Goal: Information Seeking & Learning: Find specific fact

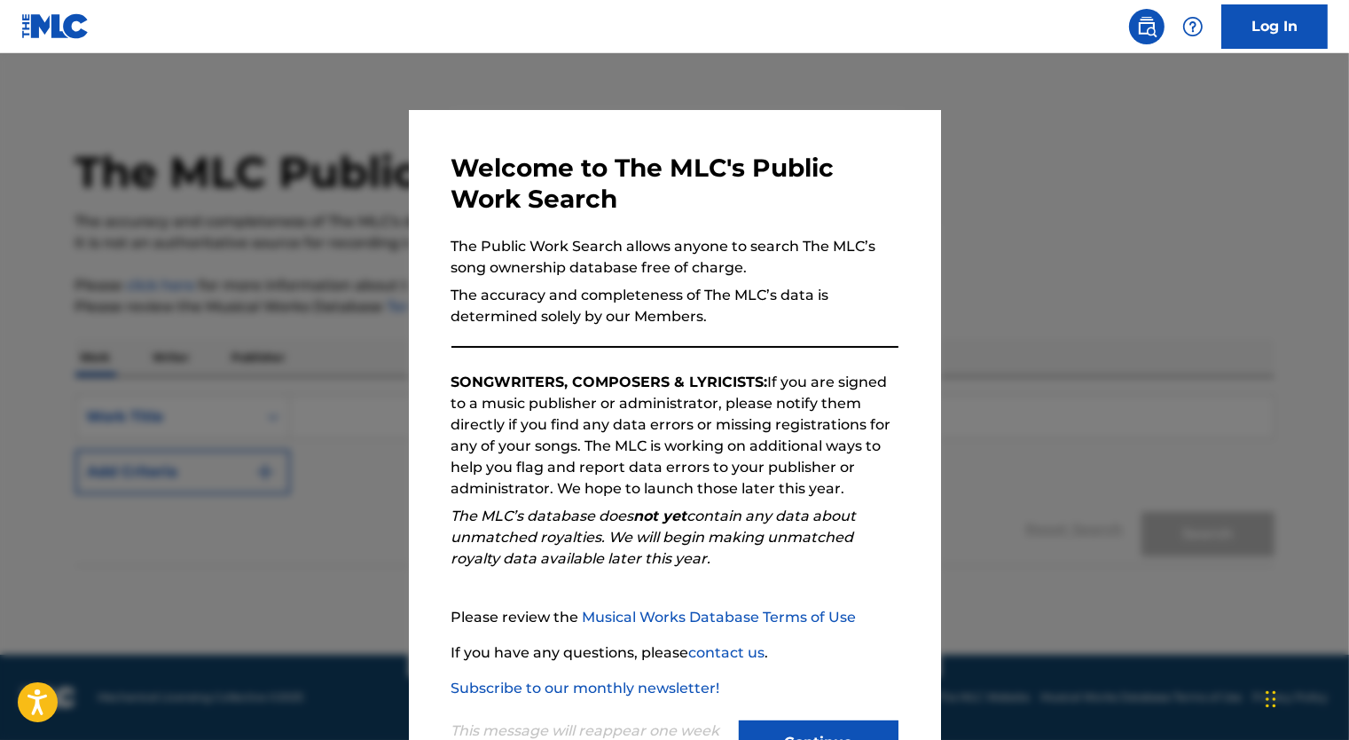
click at [837, 729] on button "Continue" at bounding box center [819, 742] width 160 height 44
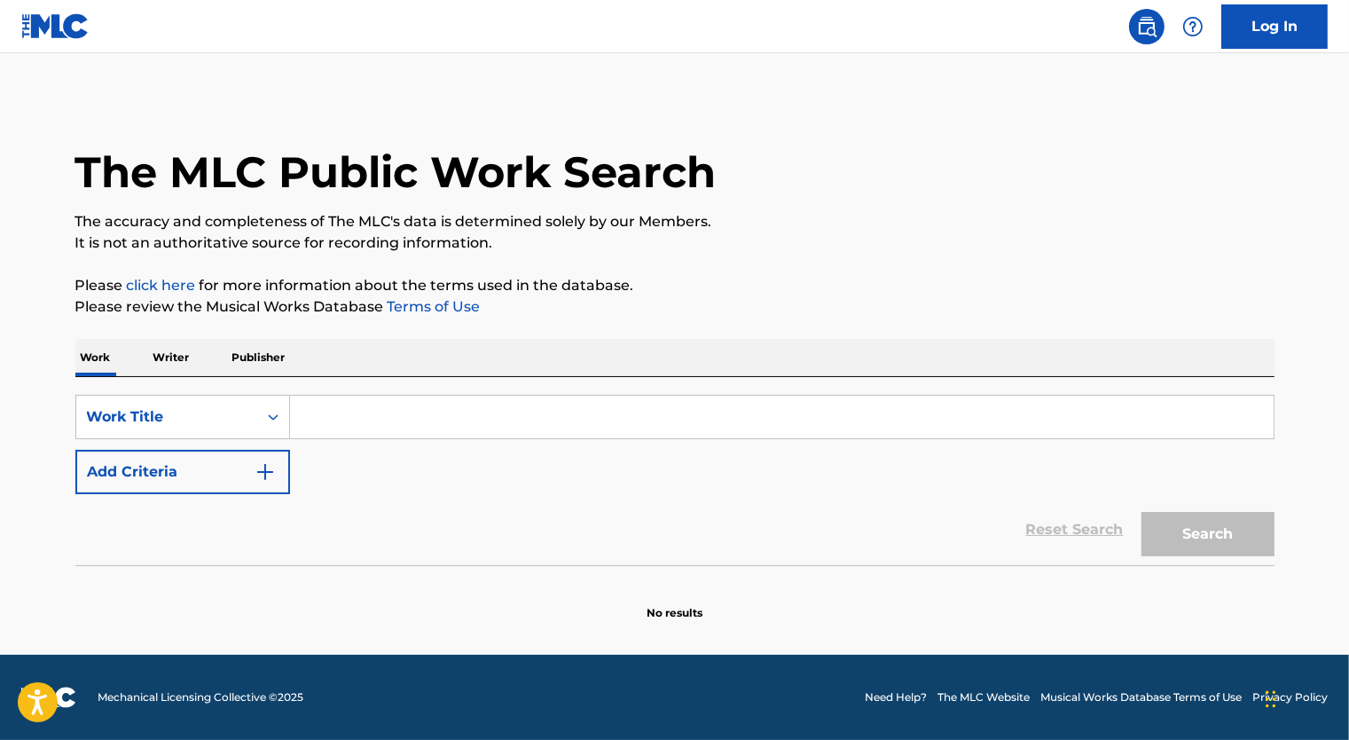
click at [173, 368] on p "Writer" at bounding box center [171, 357] width 47 height 37
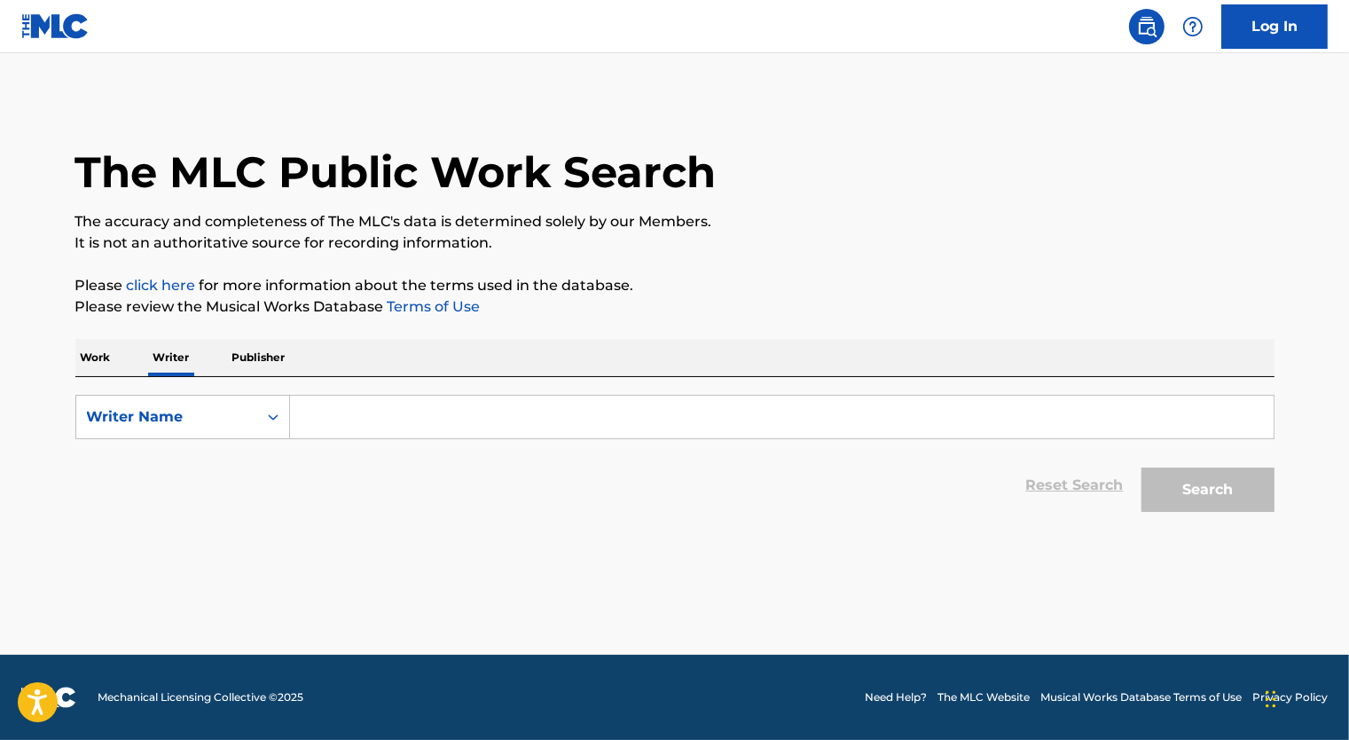
click at [342, 427] on input "Search Form" at bounding box center [781, 417] width 983 height 43
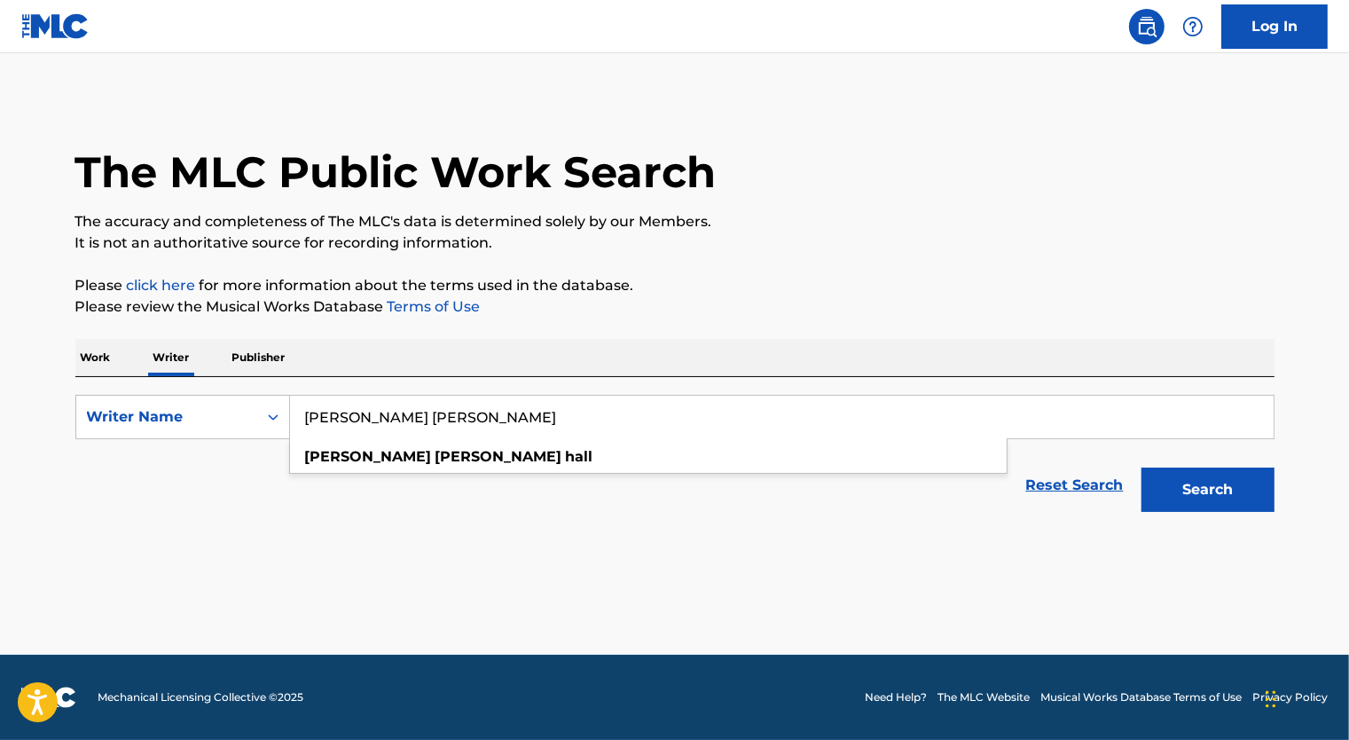
type input "jon robert hall"
click at [1141, 467] on button "Search" at bounding box center [1207, 489] width 133 height 44
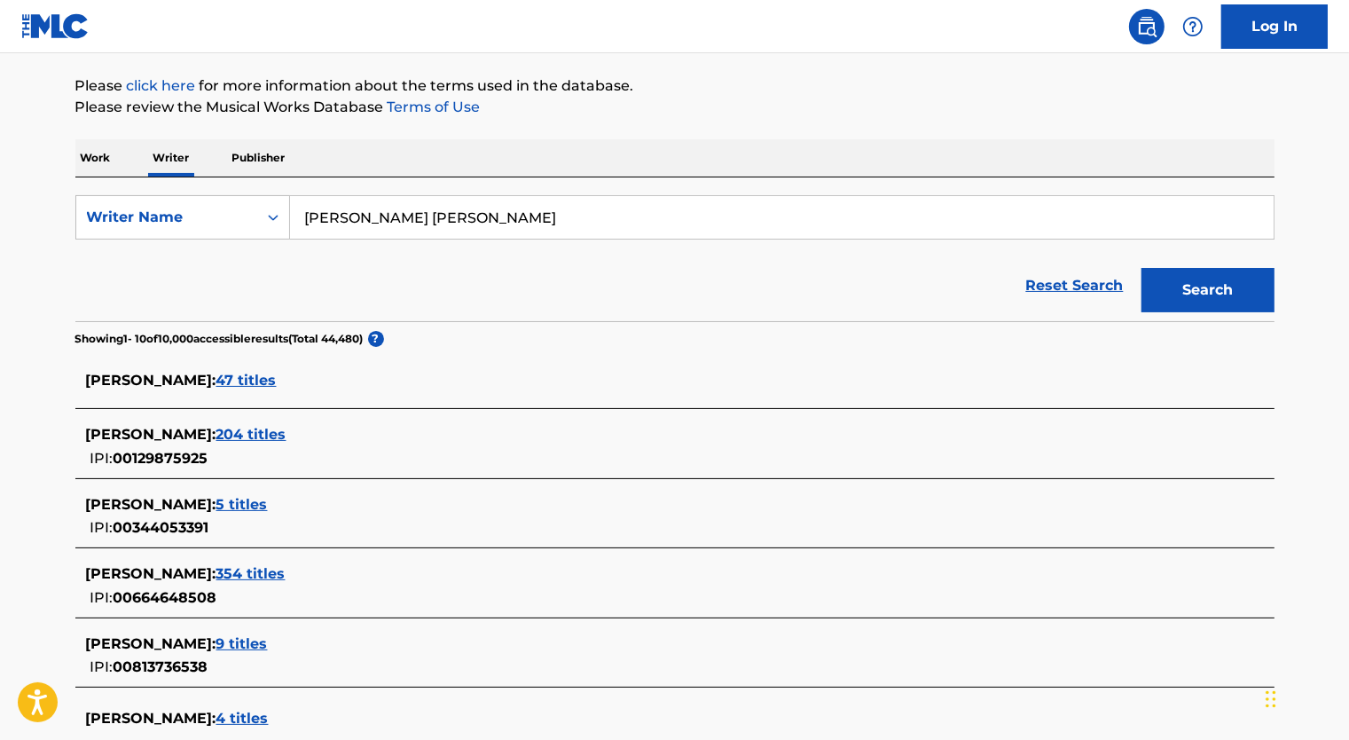
scroll to position [201, 0]
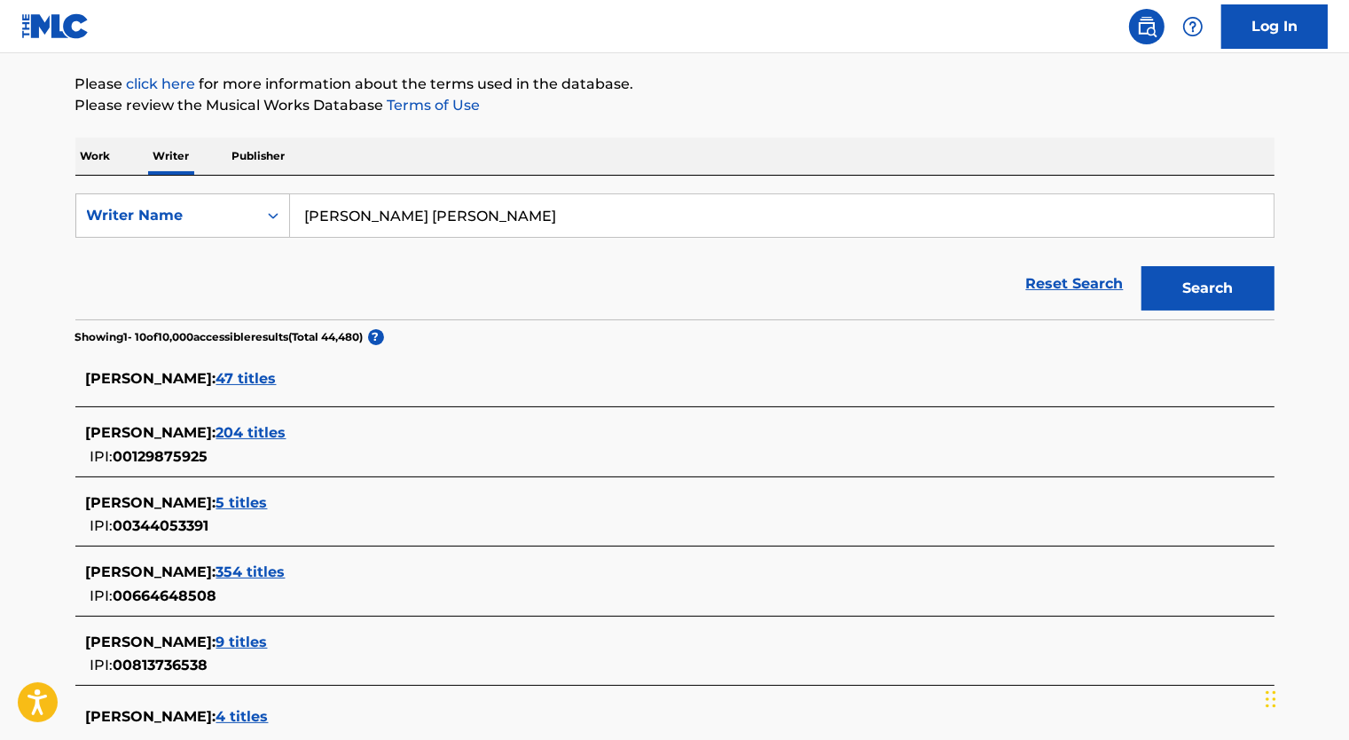
click at [216, 380] on span "47 titles" at bounding box center [246, 378] width 60 height 17
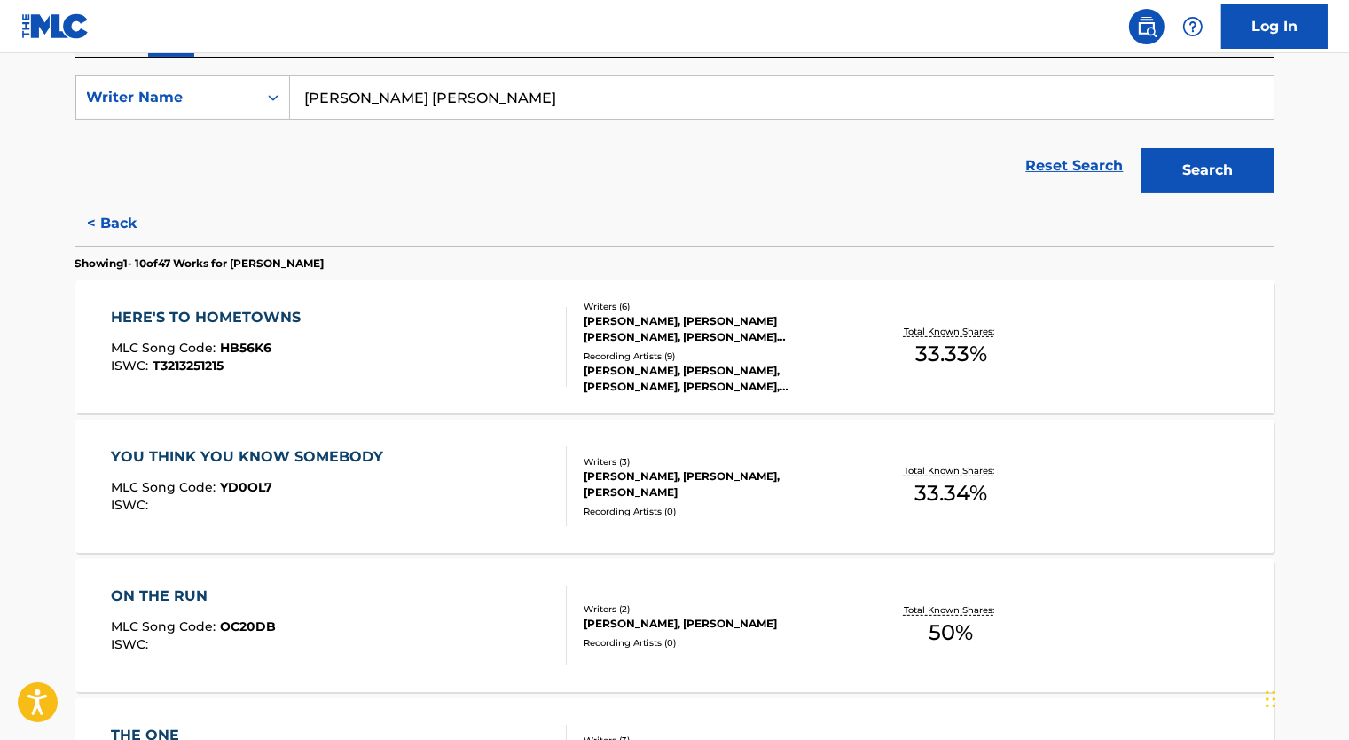
scroll to position [322, 0]
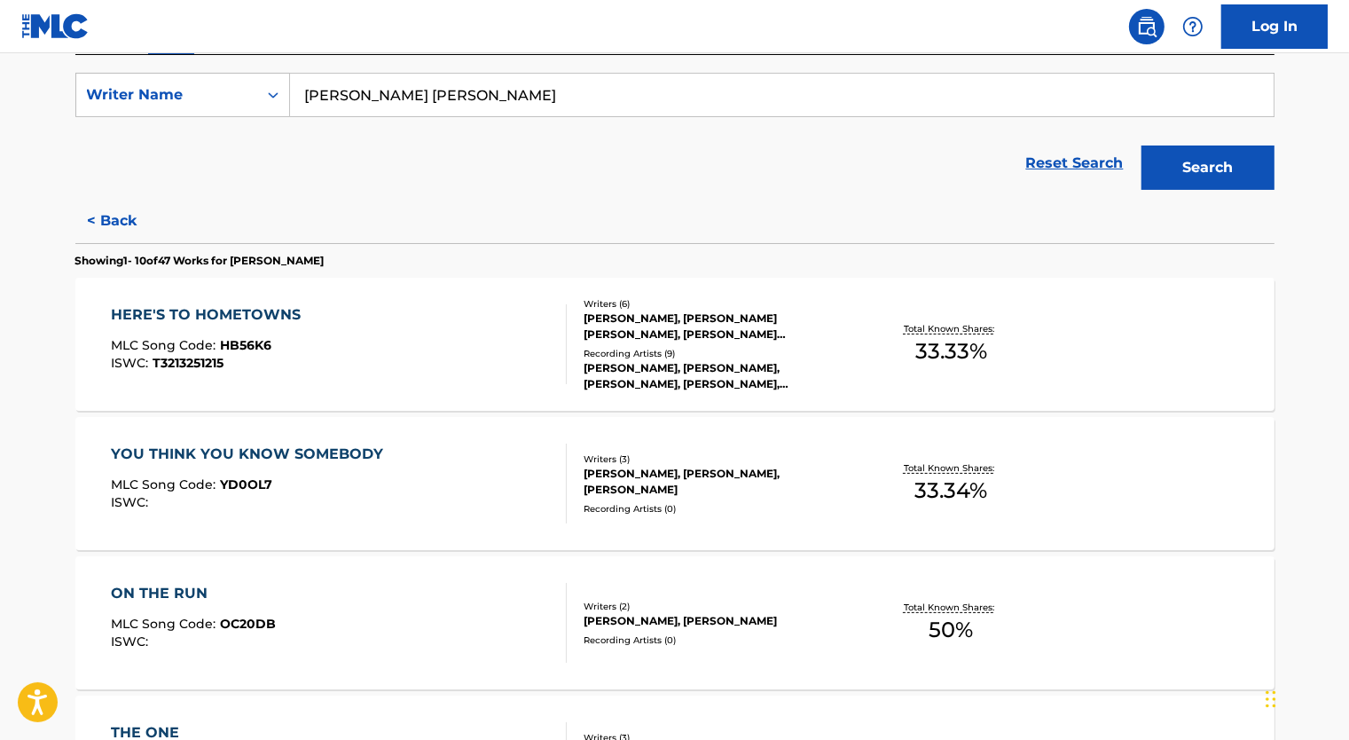
click at [484, 309] on div "HERE'S TO HOMETOWNS MLC Song Code : HB56K6 ISWC : T3213251215" at bounding box center [339, 344] width 456 height 80
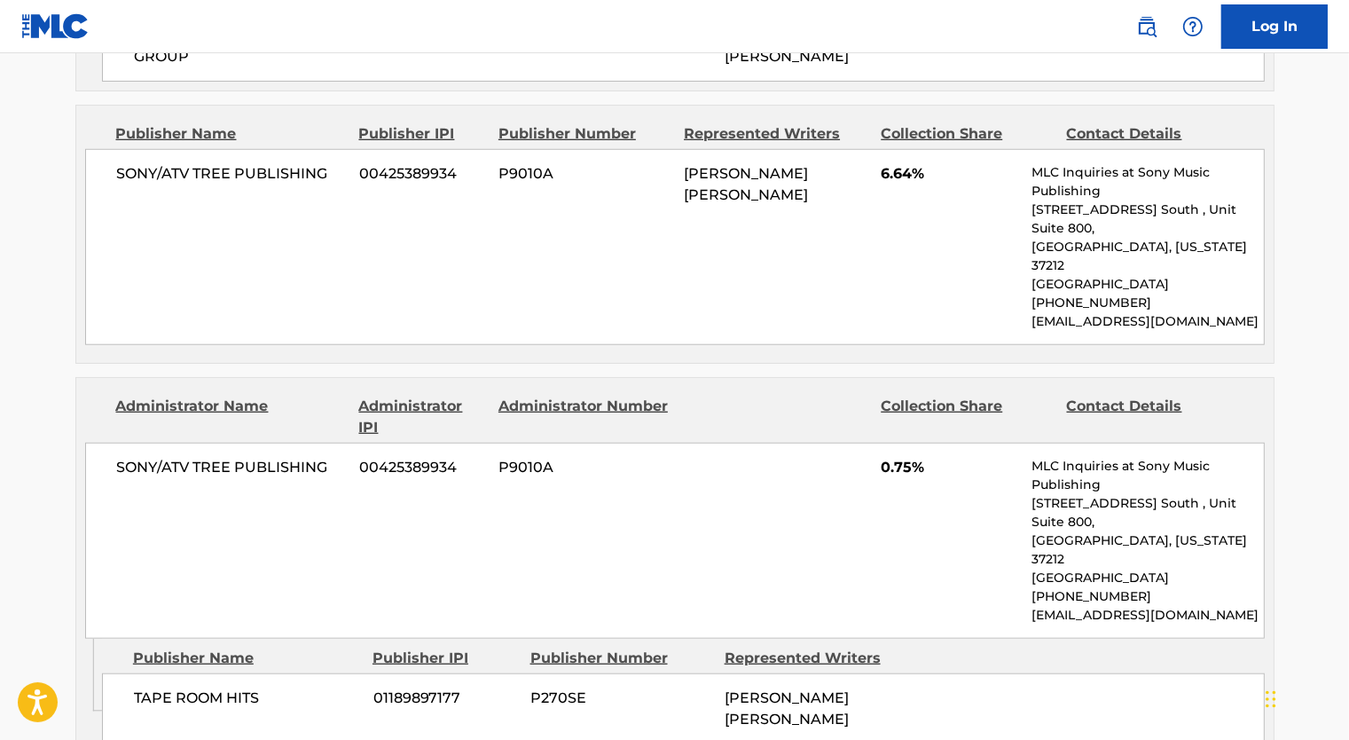
scroll to position [1490, 0]
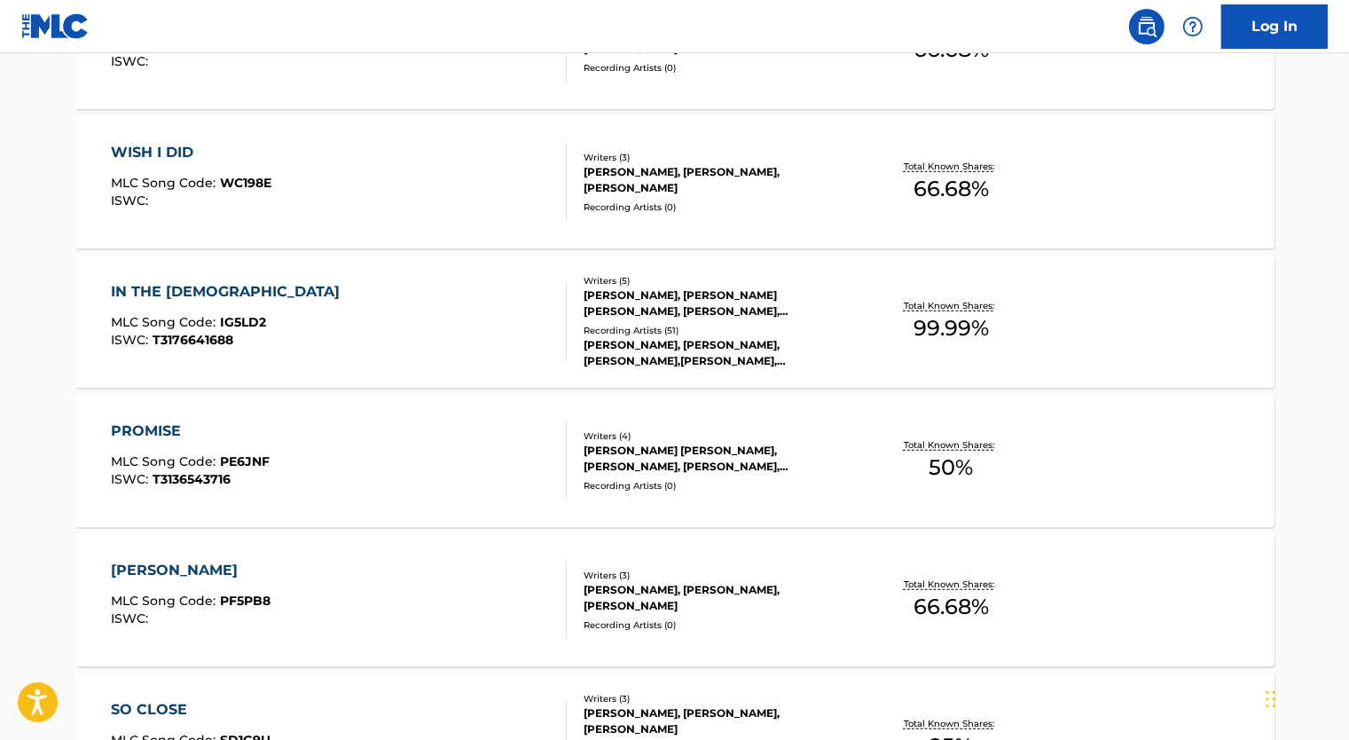
scroll to position [1042, 0]
click at [543, 335] on div "IN THE BIBLE MLC Song Code : IG5LD2 ISWC : T3176641688" at bounding box center [339, 320] width 456 height 80
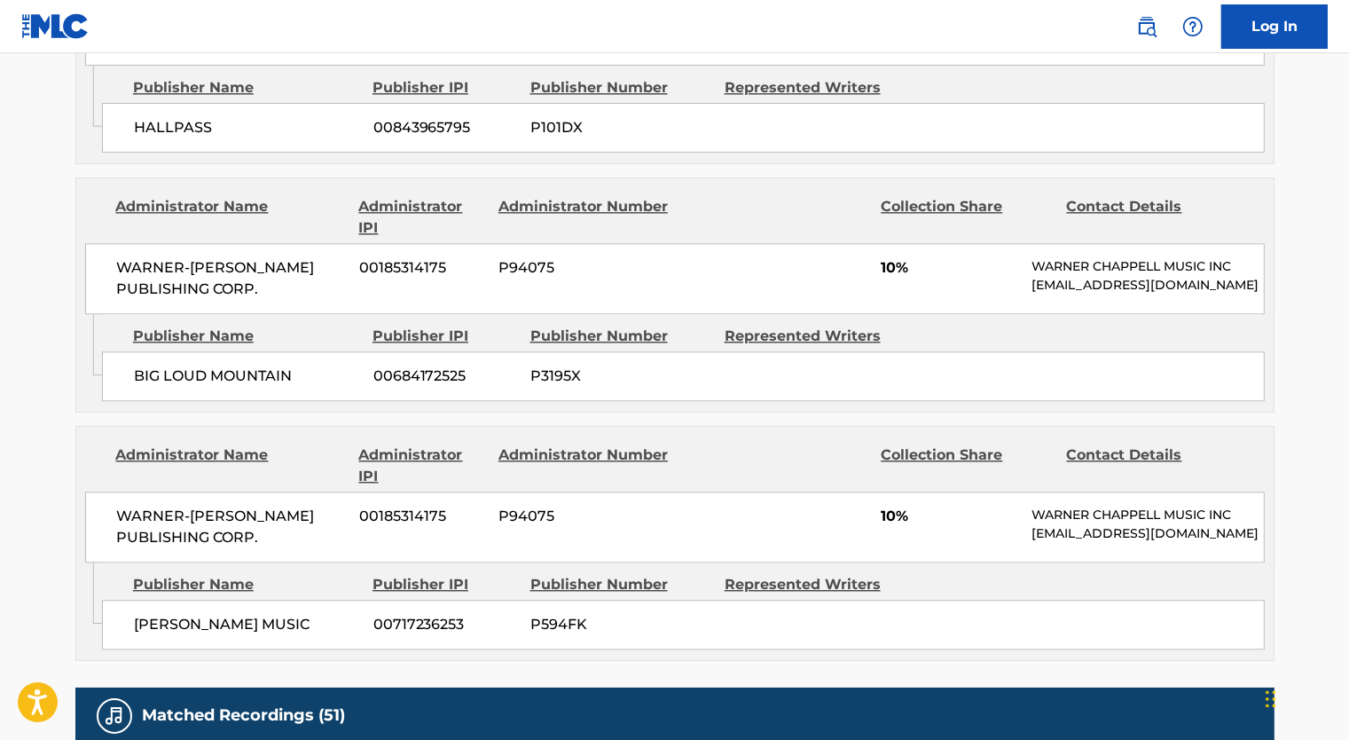
scroll to position [4071, 0]
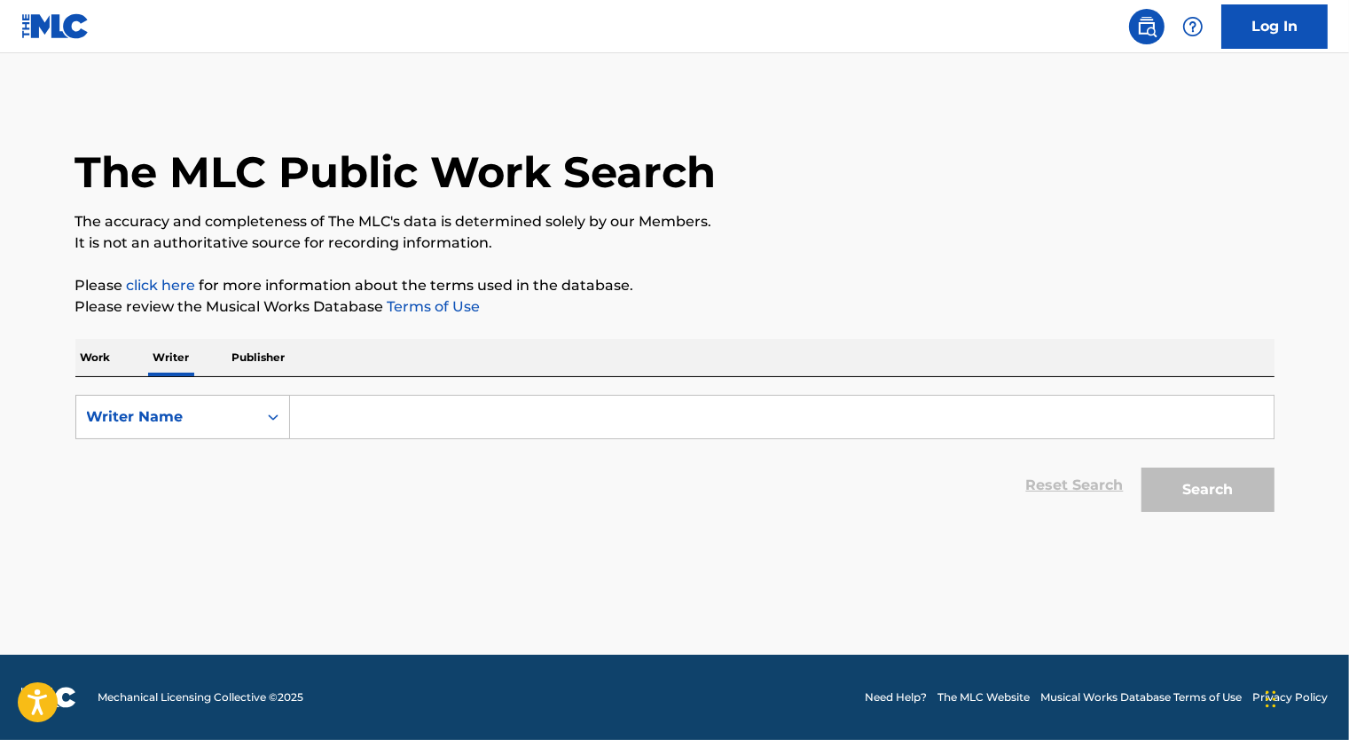
click at [402, 417] on input "Search Form" at bounding box center [781, 417] width 983 height 43
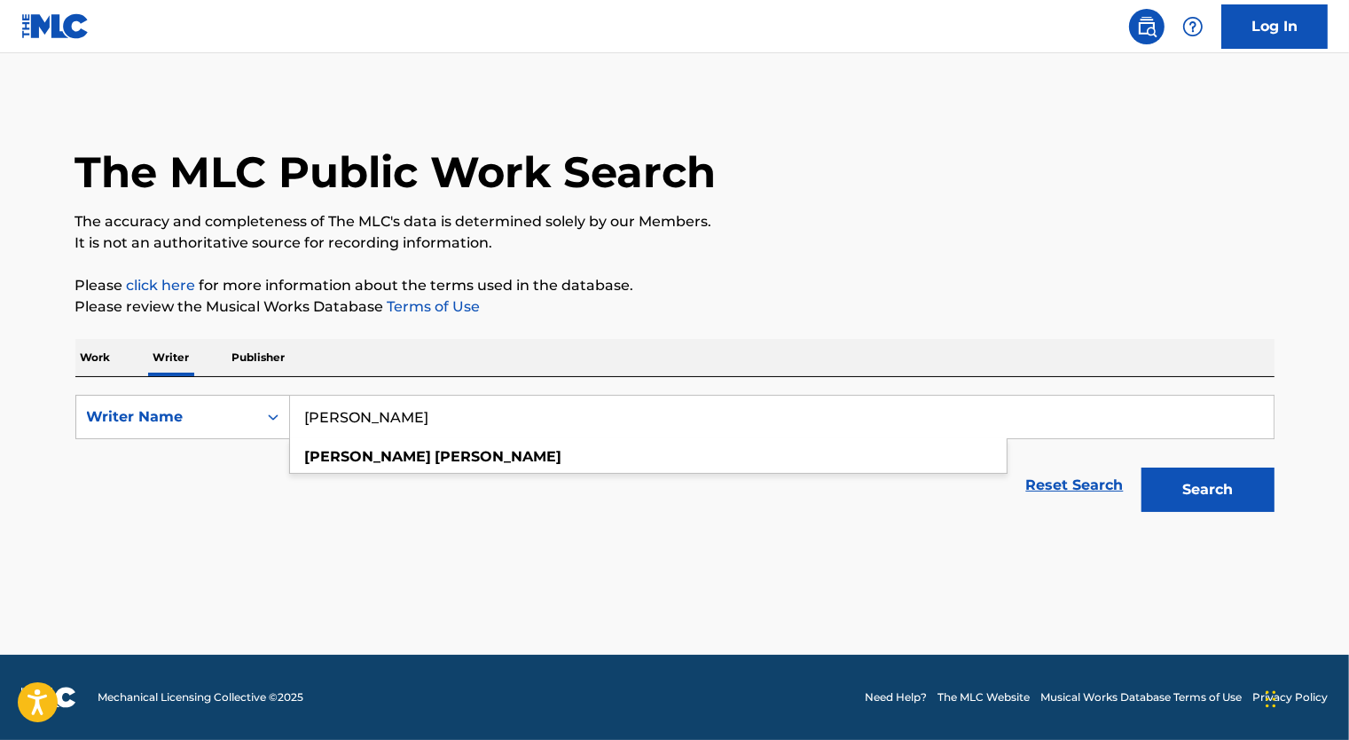
type input "[PERSON_NAME]"
click at [1141, 467] on button "Search" at bounding box center [1207, 489] width 133 height 44
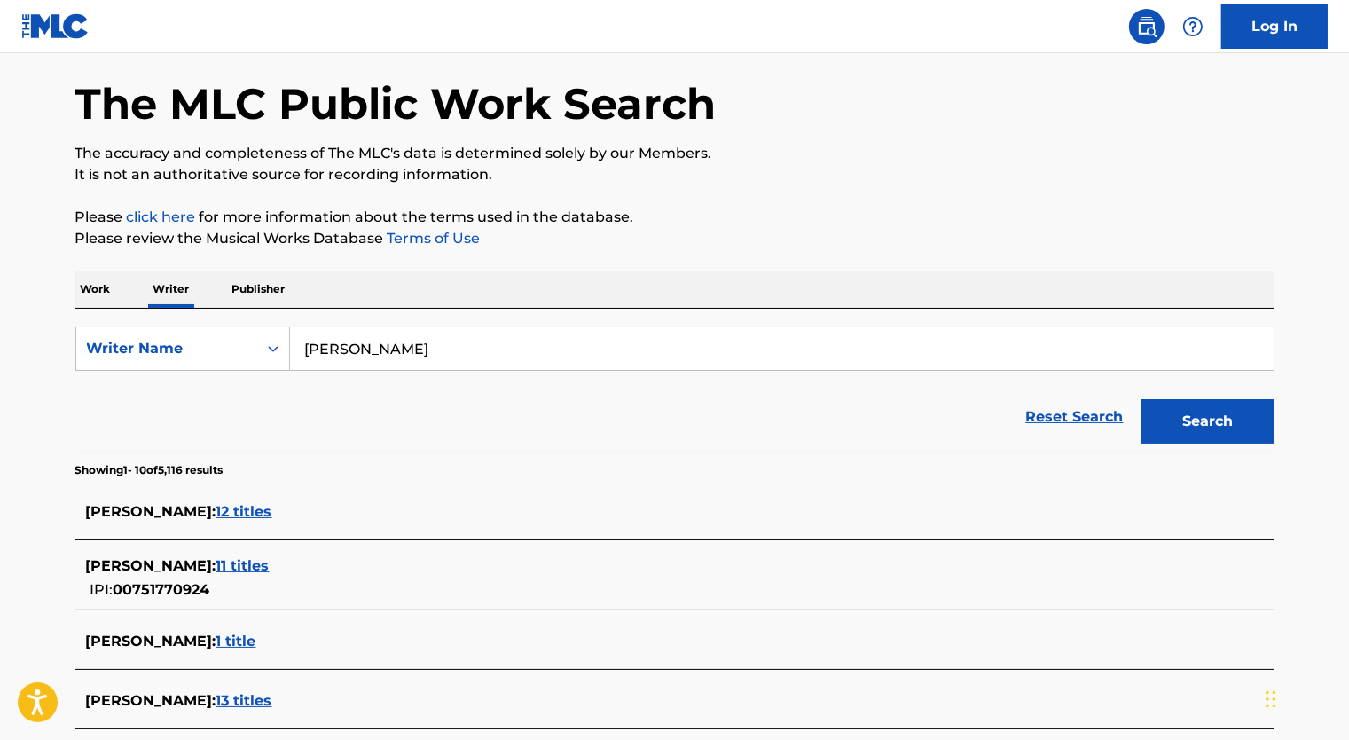
scroll to position [69, 0]
click at [233, 504] on span "12 titles" at bounding box center [244, 510] width 56 height 17
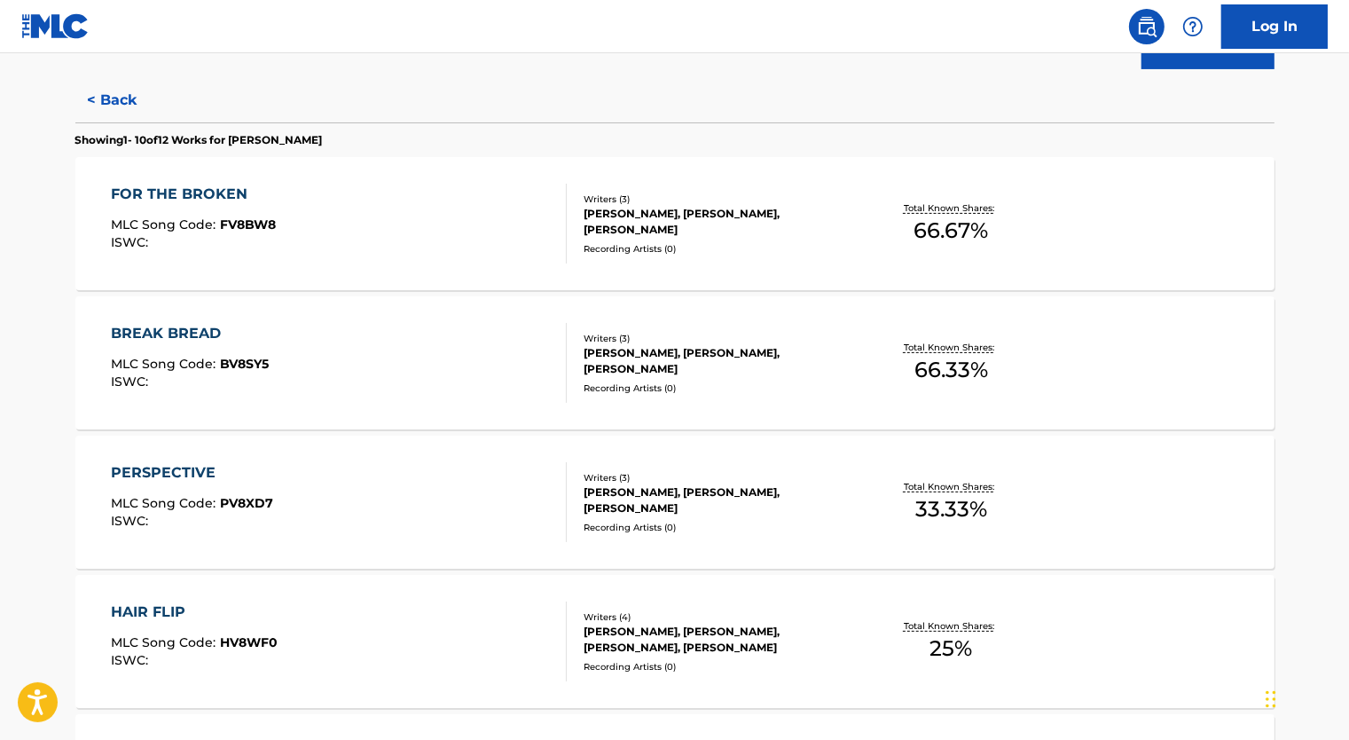
scroll to position [328, 0]
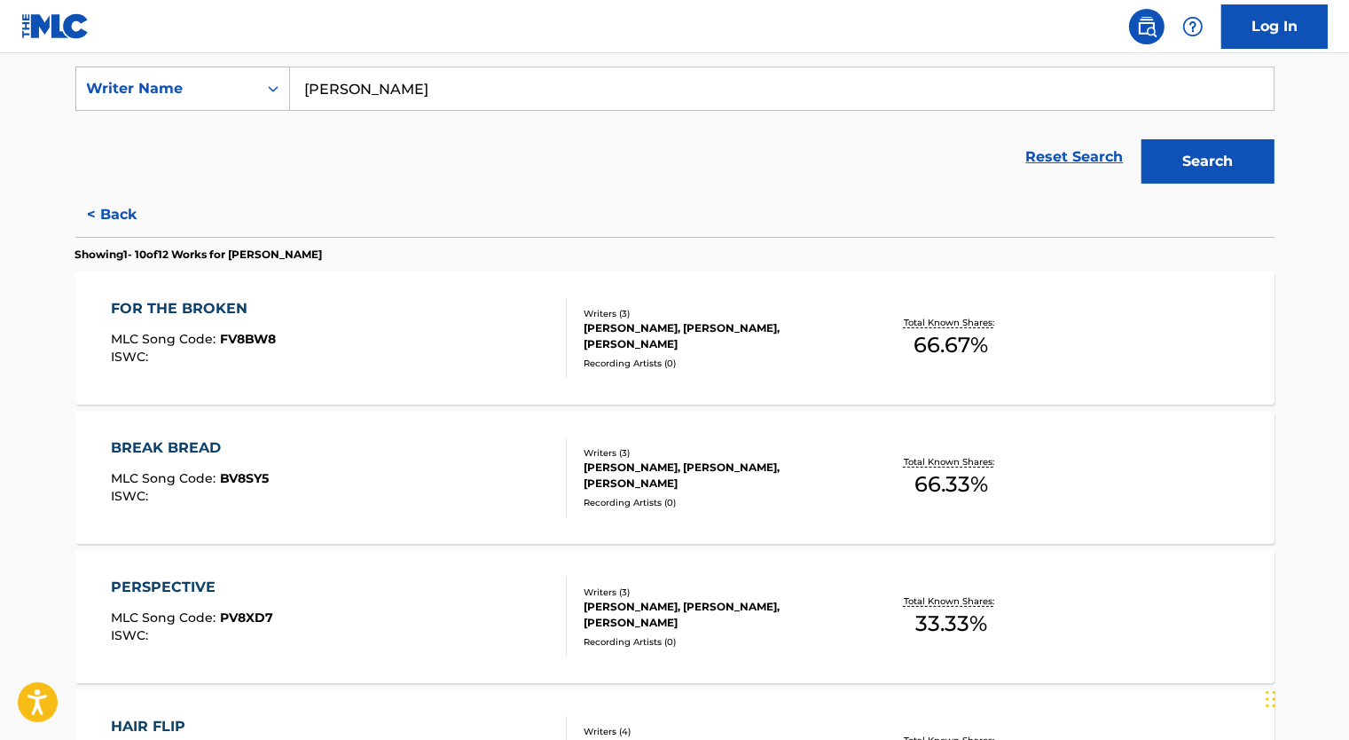
click at [460, 366] on div "FOR THE BROKEN MLC Song Code : FV8BW8 ISWC :" at bounding box center [339, 338] width 456 height 80
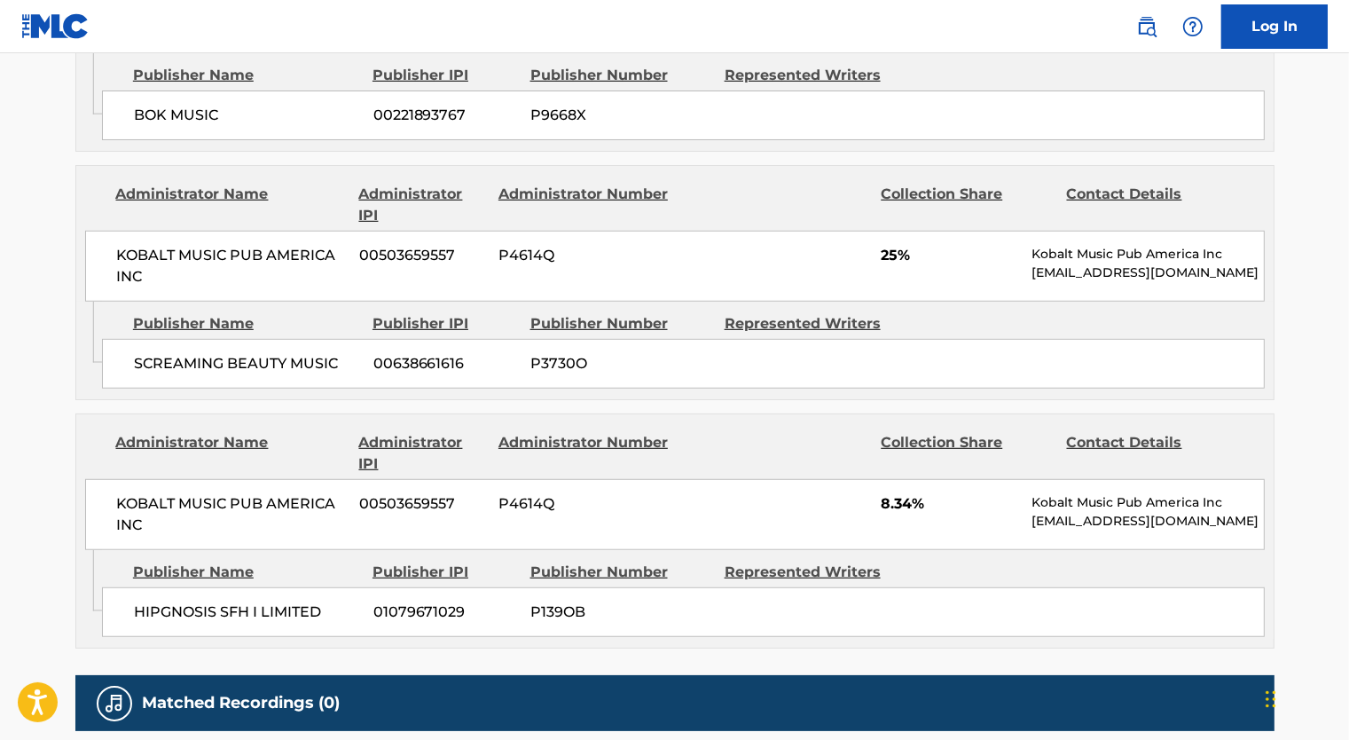
scroll to position [1223, 0]
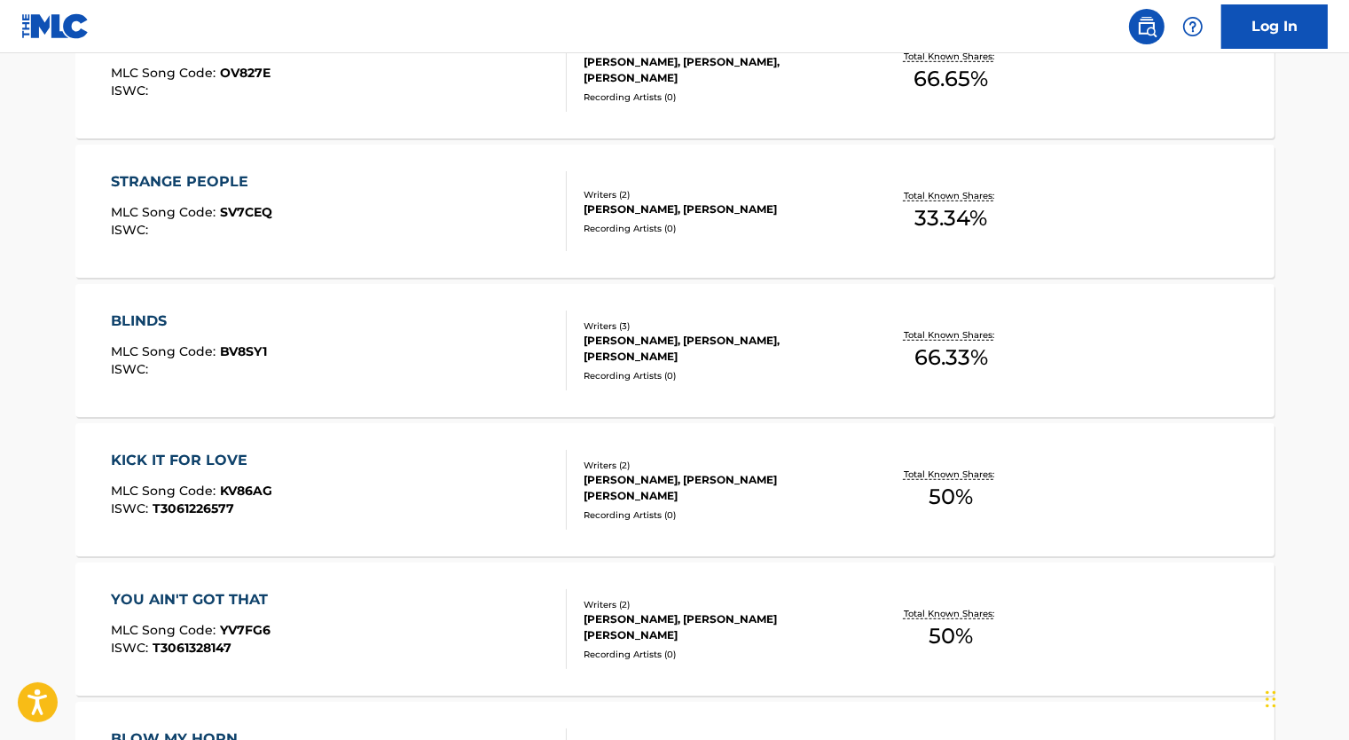
scroll to position [929, 0]
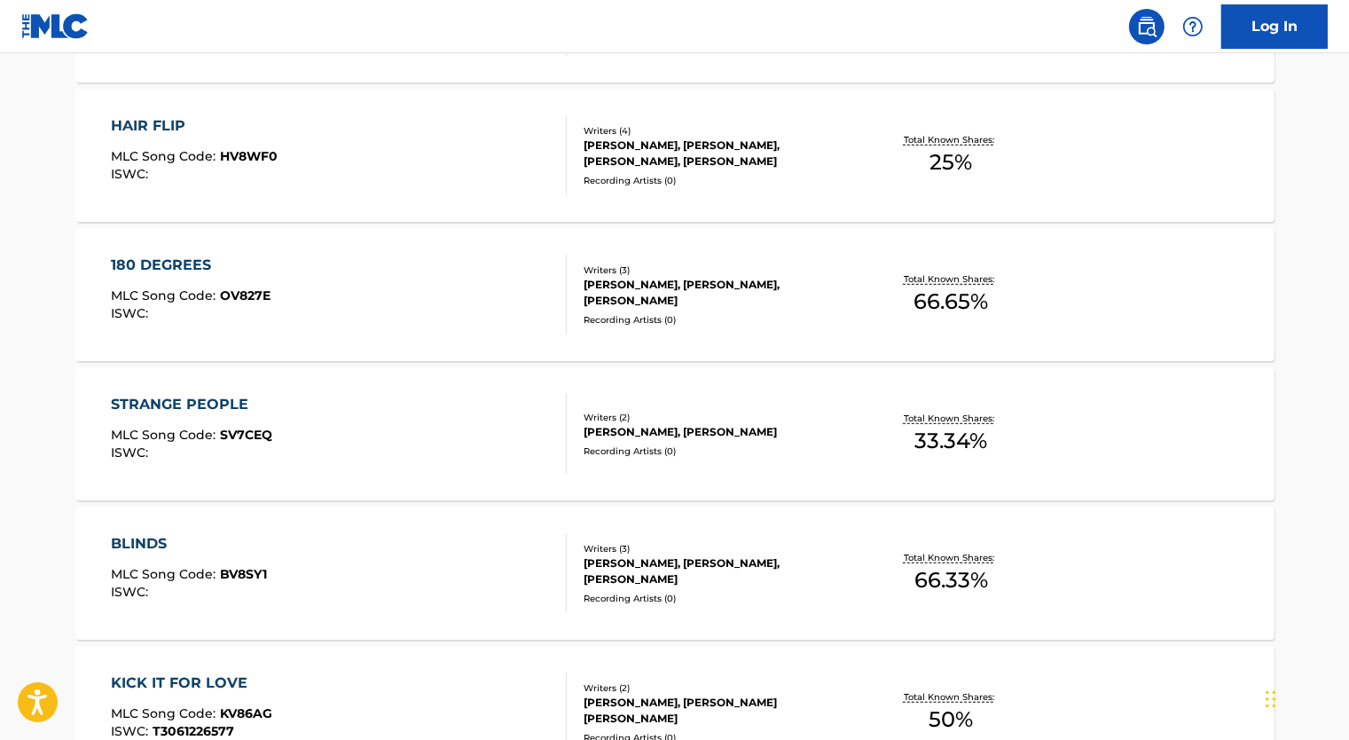
click at [650, 288] on div "[PERSON_NAME], [PERSON_NAME], [PERSON_NAME]" at bounding box center [718, 293] width 268 height 32
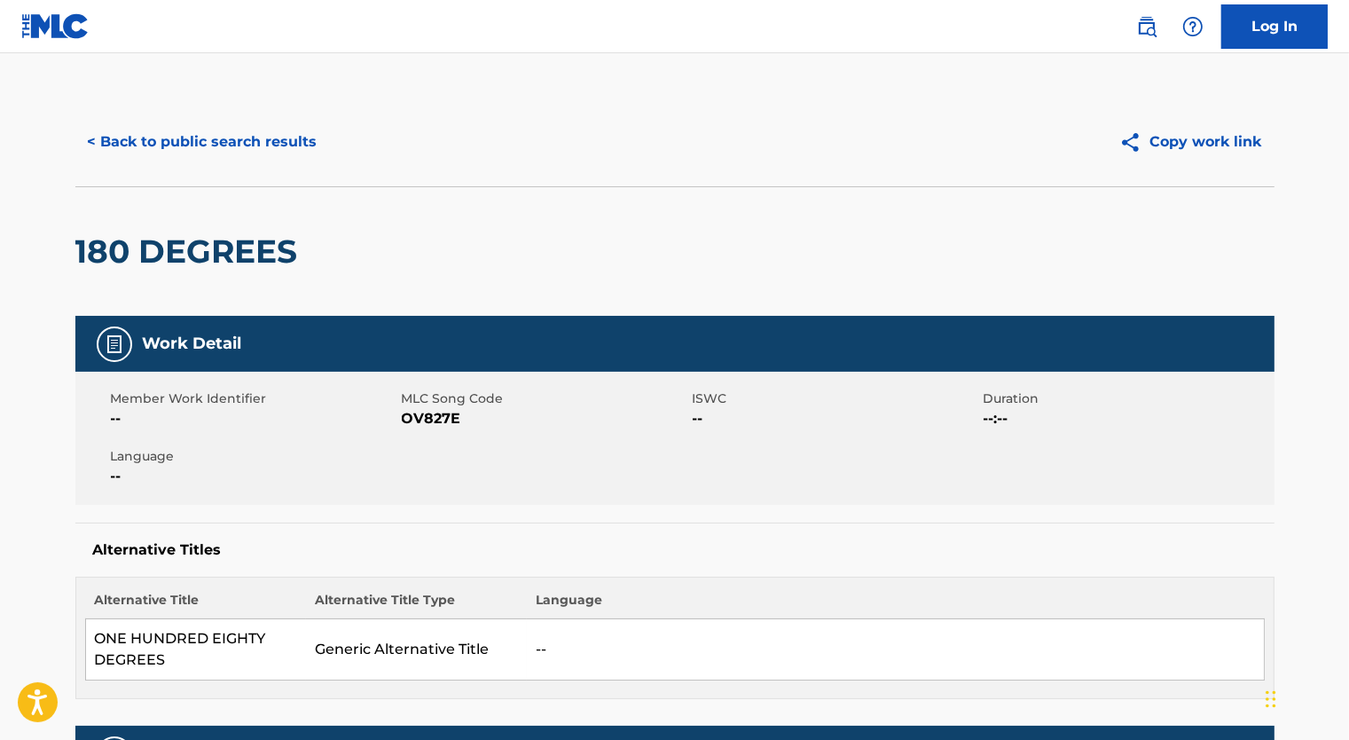
click at [280, 127] on button "< Back to public search results" at bounding box center [202, 142] width 255 height 44
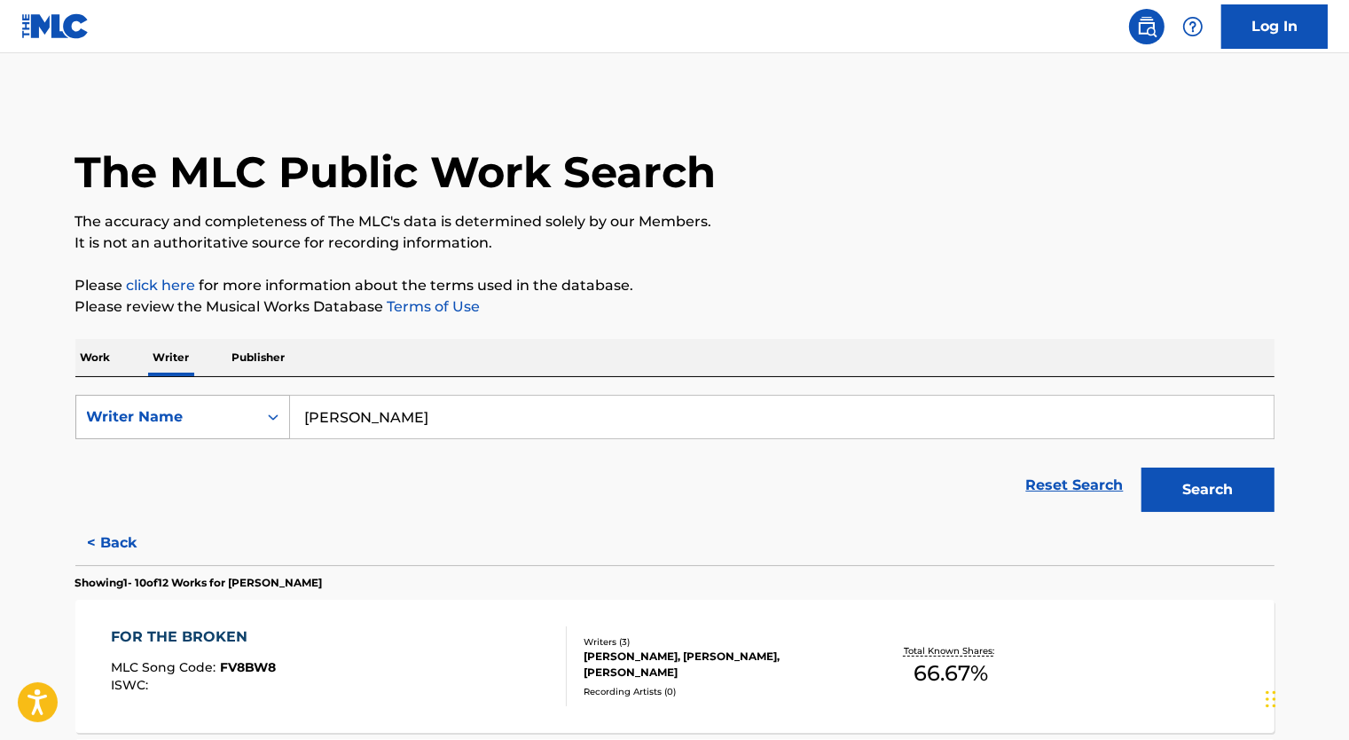
drag, startPoint x: 438, startPoint y: 418, endPoint x: 170, endPoint y: 403, distance: 268.2
click at [170, 403] on div "SearchWithCriteria4a1d4e4e-d8ec-462e-97b4-ab61ef30edc4 Writer Name [PERSON_NAME]" at bounding box center [674, 417] width 1199 height 44
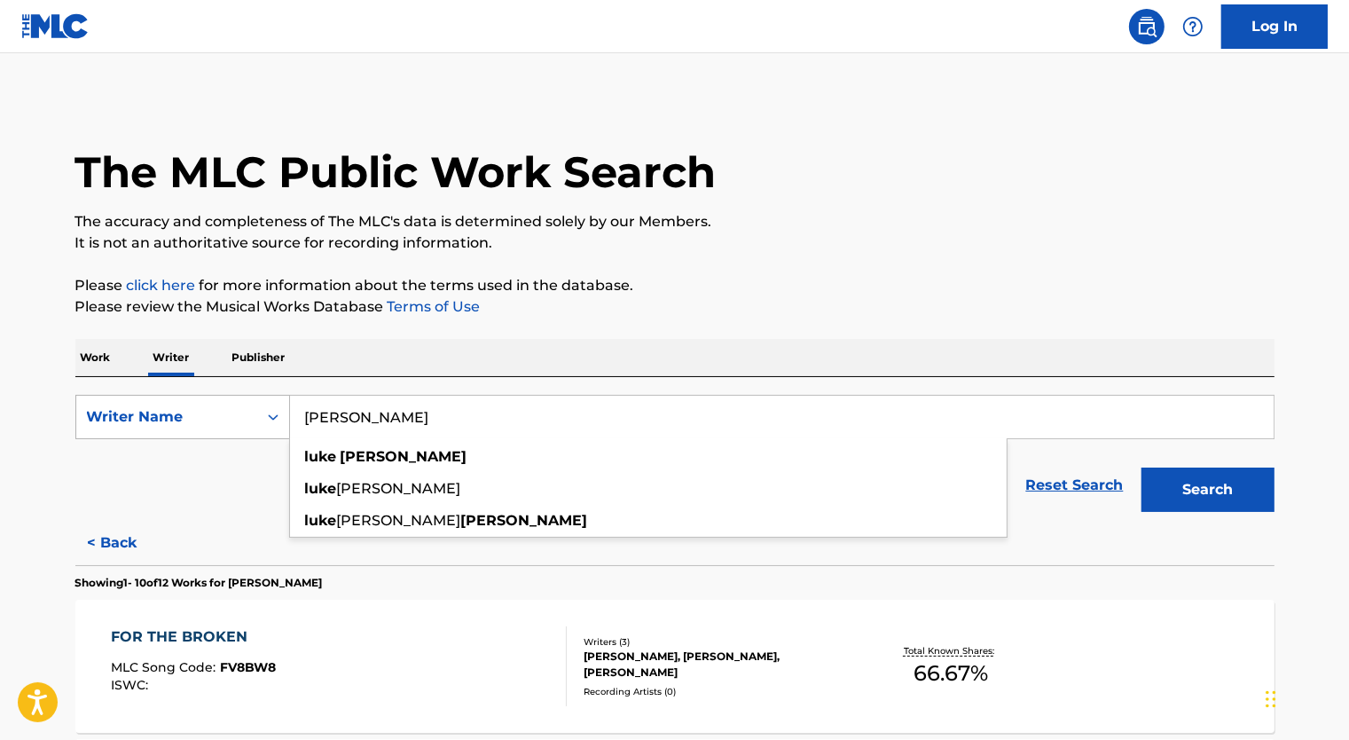
type input "[PERSON_NAME]"
click at [1141, 467] on button "Search" at bounding box center [1207, 489] width 133 height 44
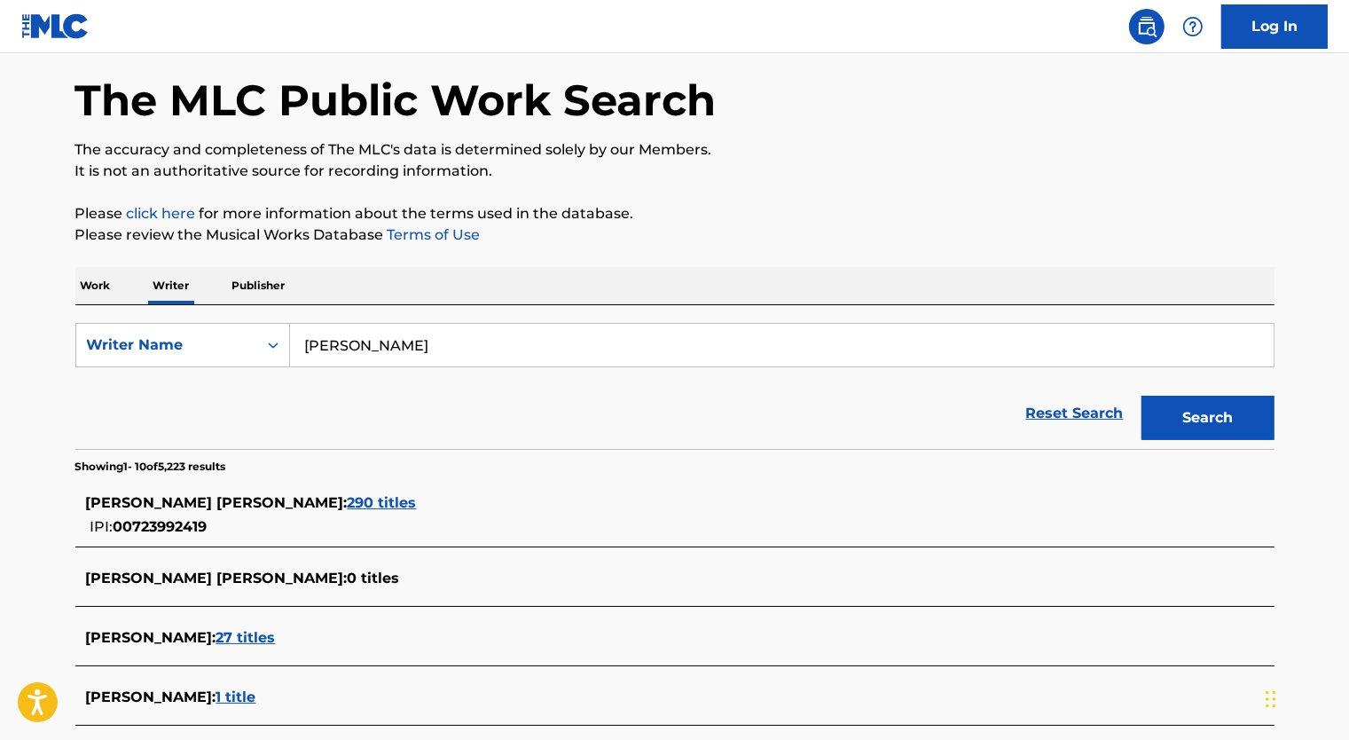
scroll to position [73, 0]
click at [348, 506] on span "290 titles" at bounding box center [382, 501] width 69 height 17
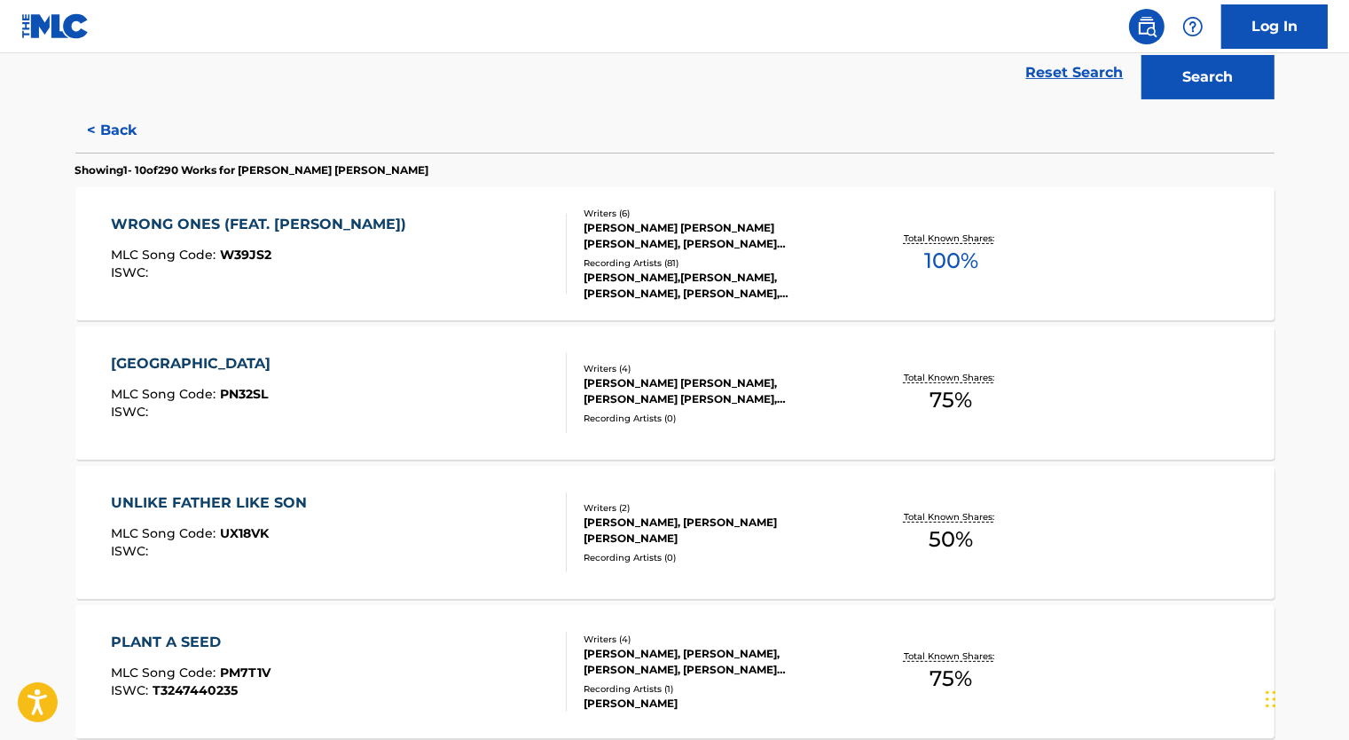
scroll to position [422, 0]
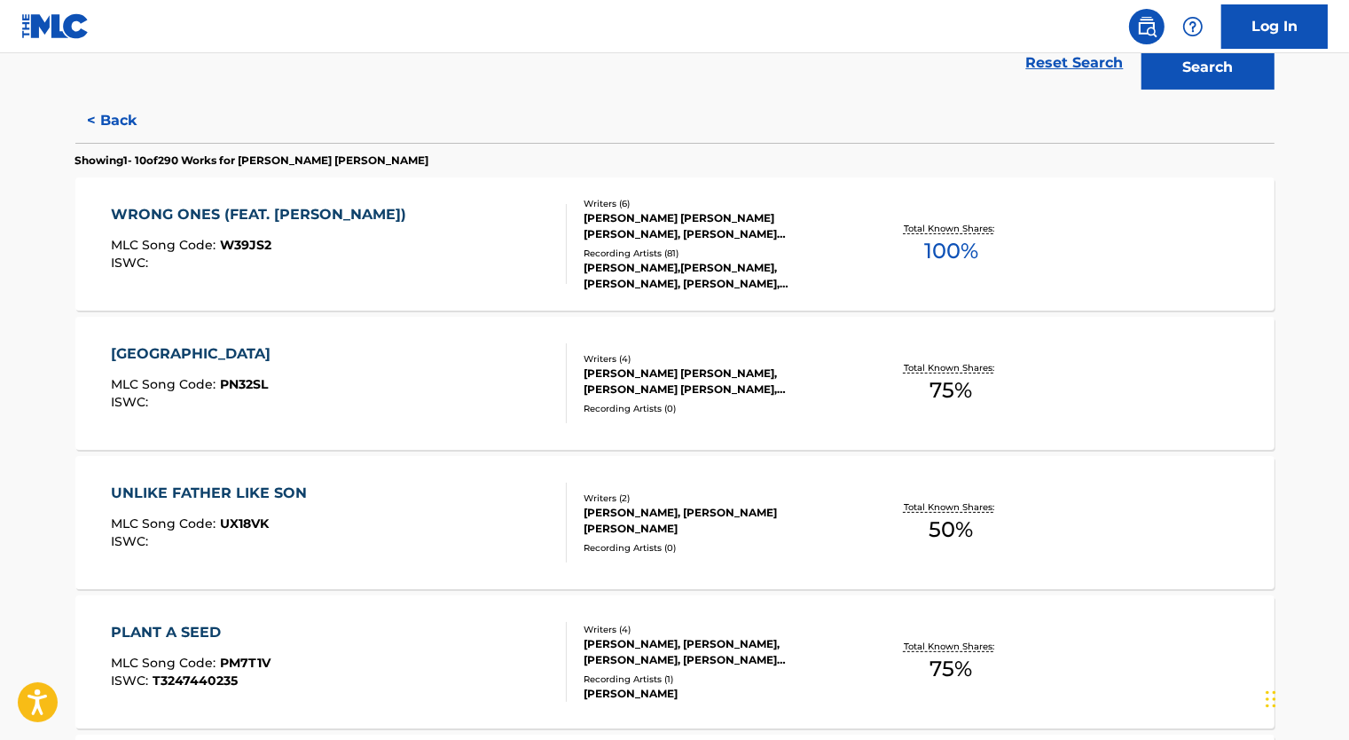
click at [642, 239] on div "[PERSON_NAME] [PERSON_NAME] [PERSON_NAME], [PERSON_NAME] [PERSON_NAME], [PERSON…" at bounding box center [718, 226] width 268 height 32
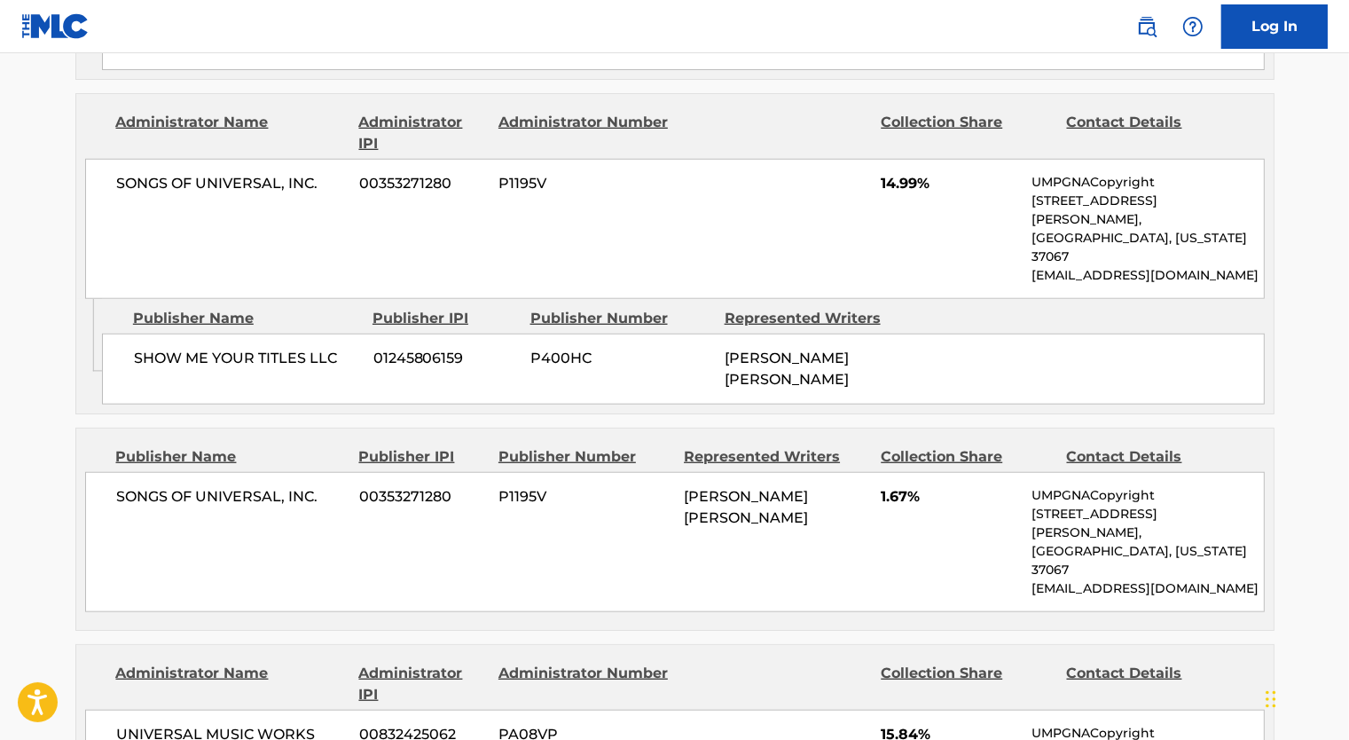
scroll to position [1506, 0]
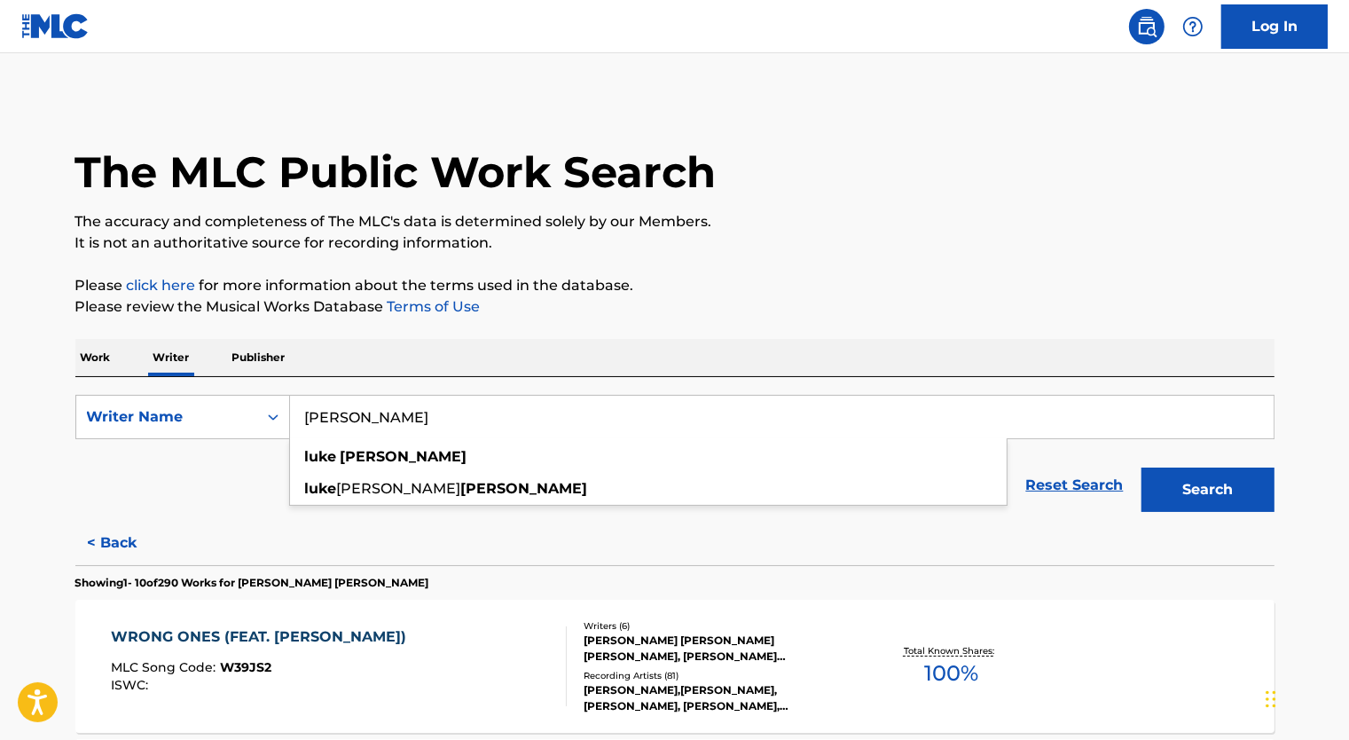
drag, startPoint x: 336, startPoint y: 412, endPoint x: 151, endPoint y: 390, distance: 186.7
click at [151, 390] on div "SearchWithCriteria4a1d4e4e-d8ec-462e-97b4-ab61ef30edc4 Writer Name [PERSON_NAME…" at bounding box center [674, 449] width 1199 height 144
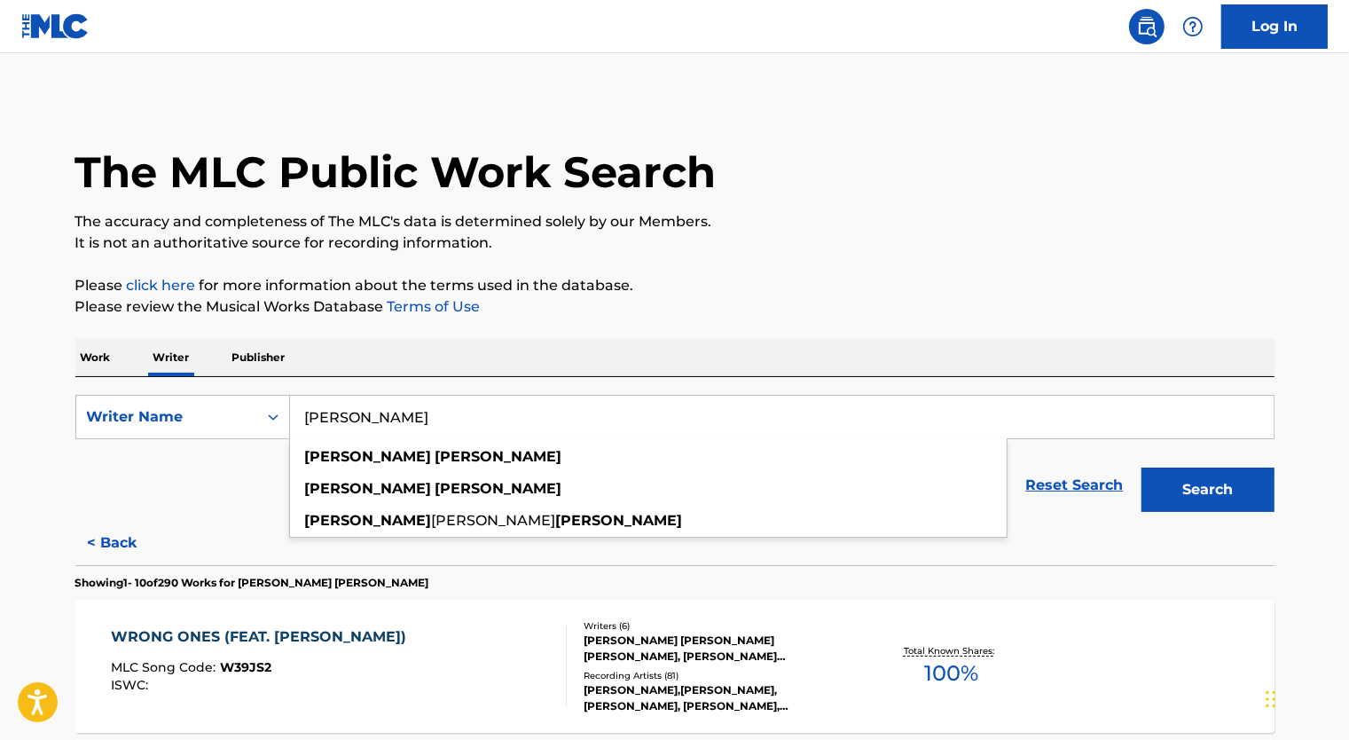
type input "[PERSON_NAME]"
click at [1141, 467] on button "Search" at bounding box center [1207, 489] width 133 height 44
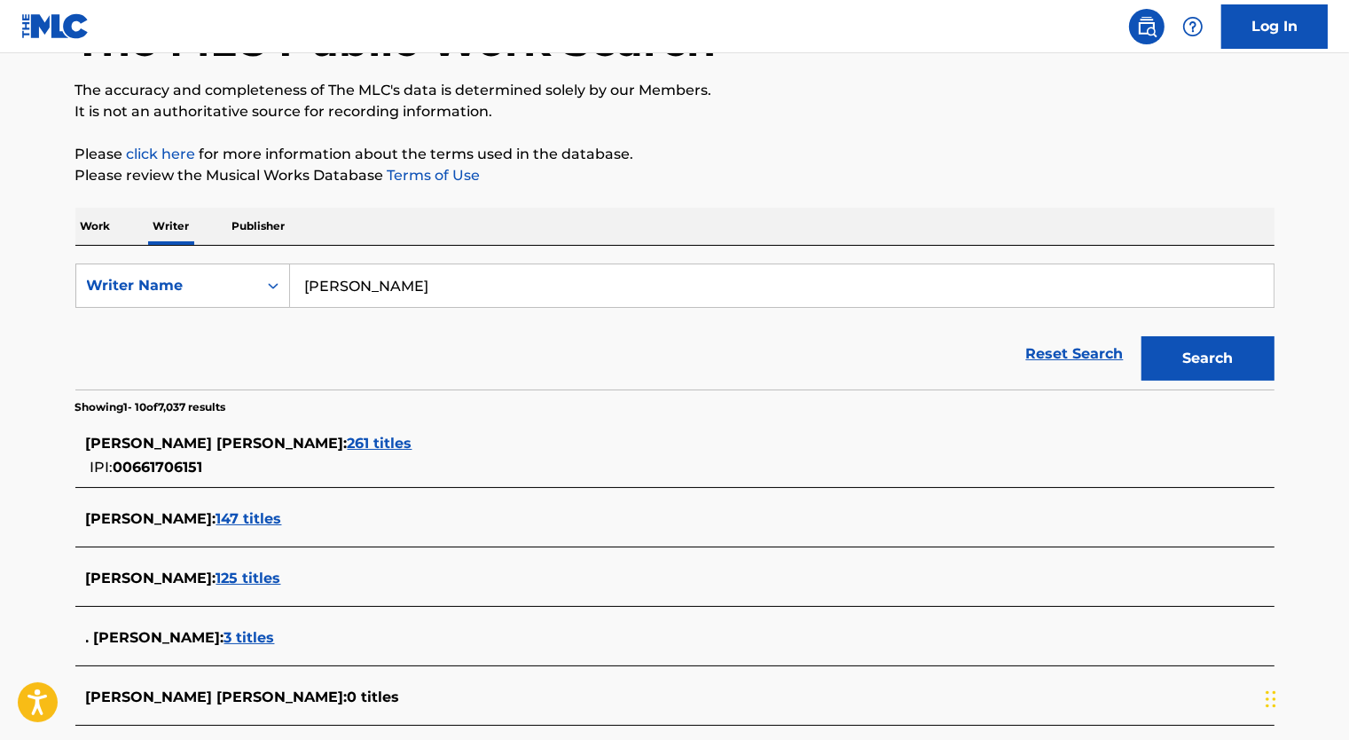
scroll to position [133, 0]
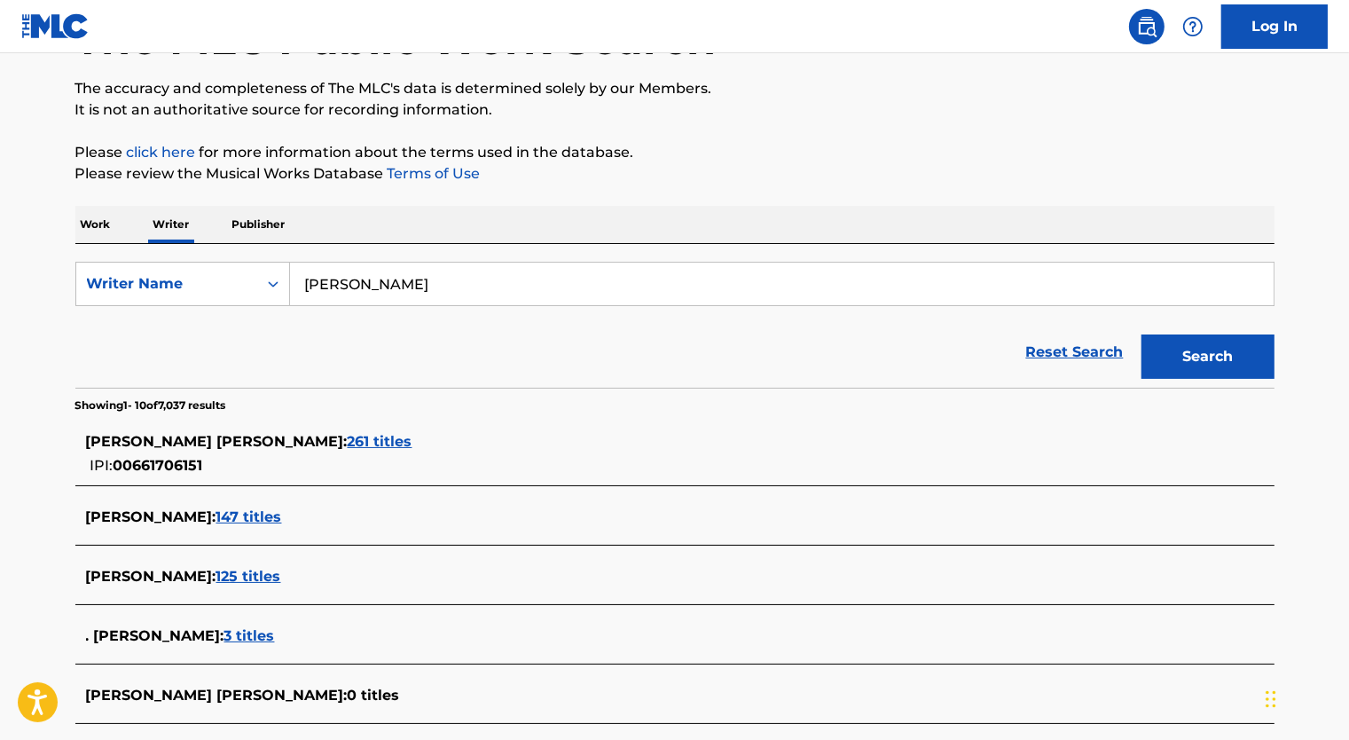
click at [348, 444] on span "261 titles" at bounding box center [380, 441] width 65 height 17
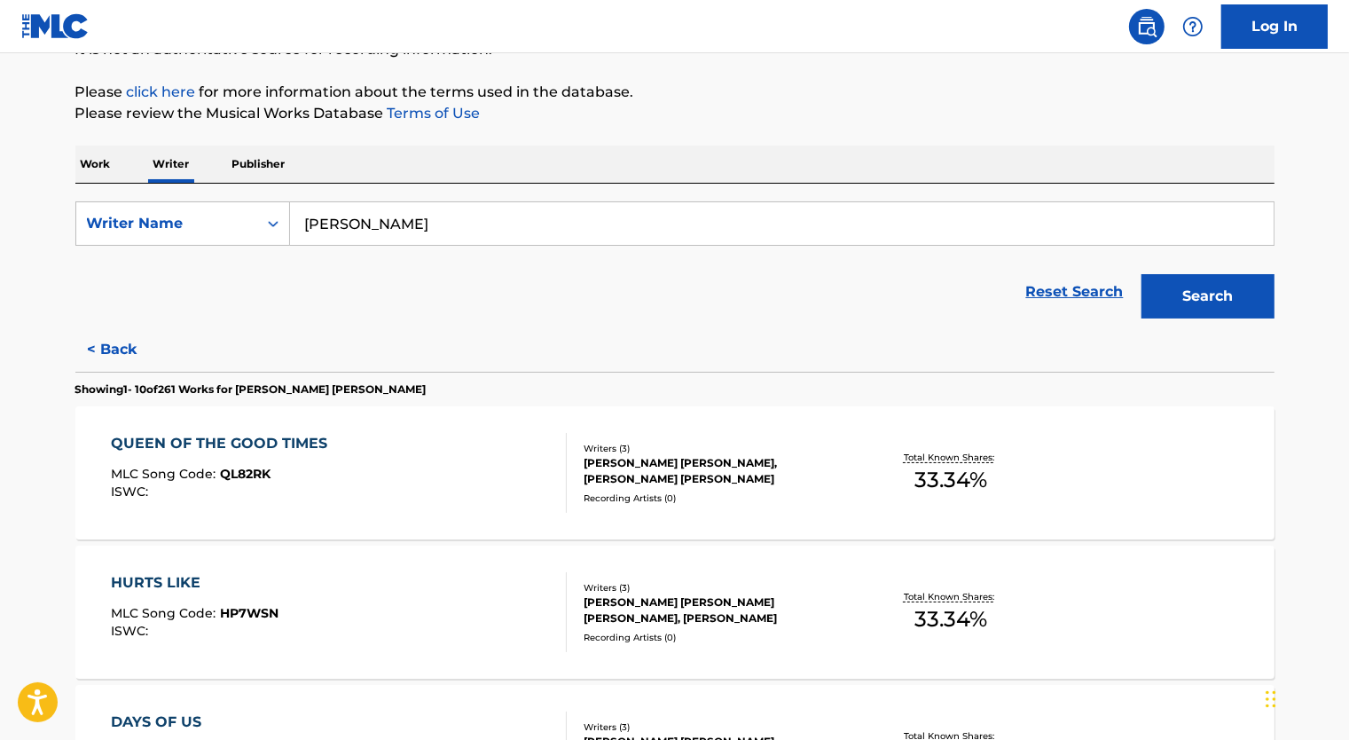
scroll to position [0, 0]
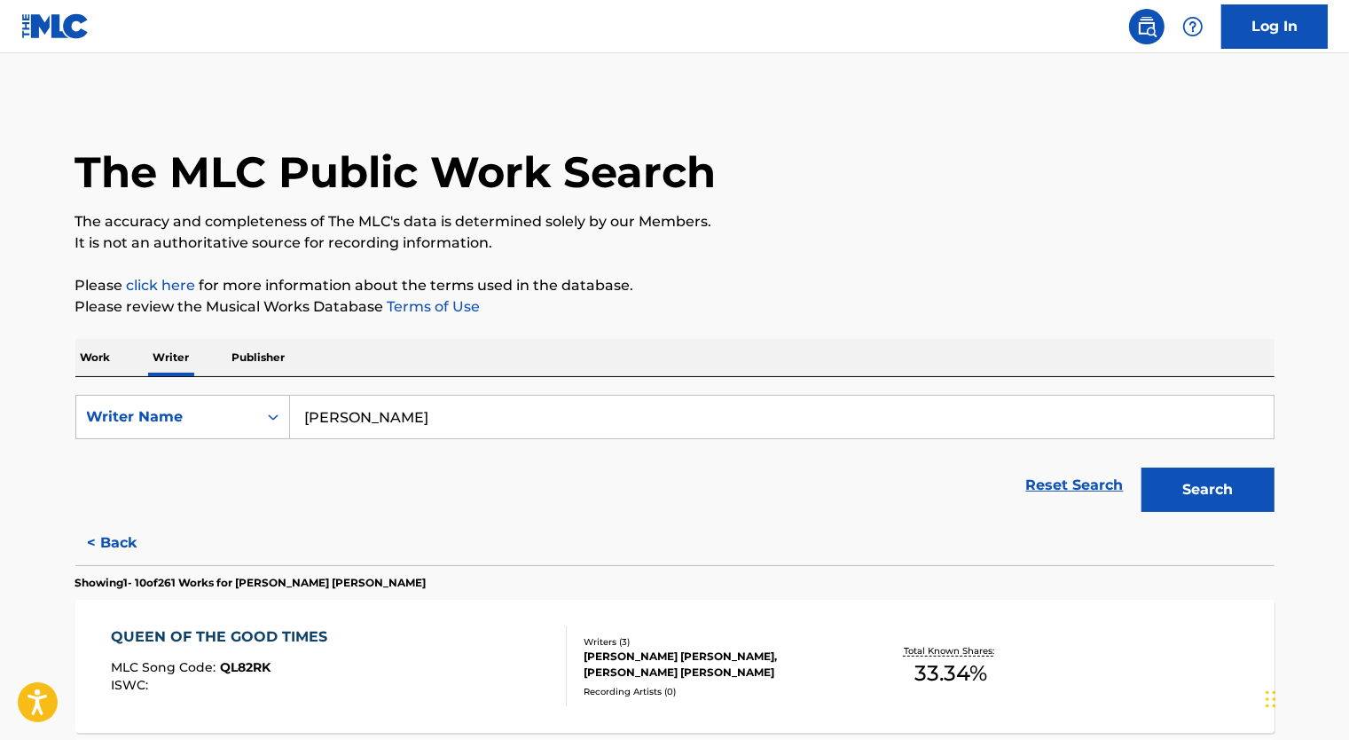
click at [110, 357] on p "Work" at bounding box center [95, 357] width 41 height 37
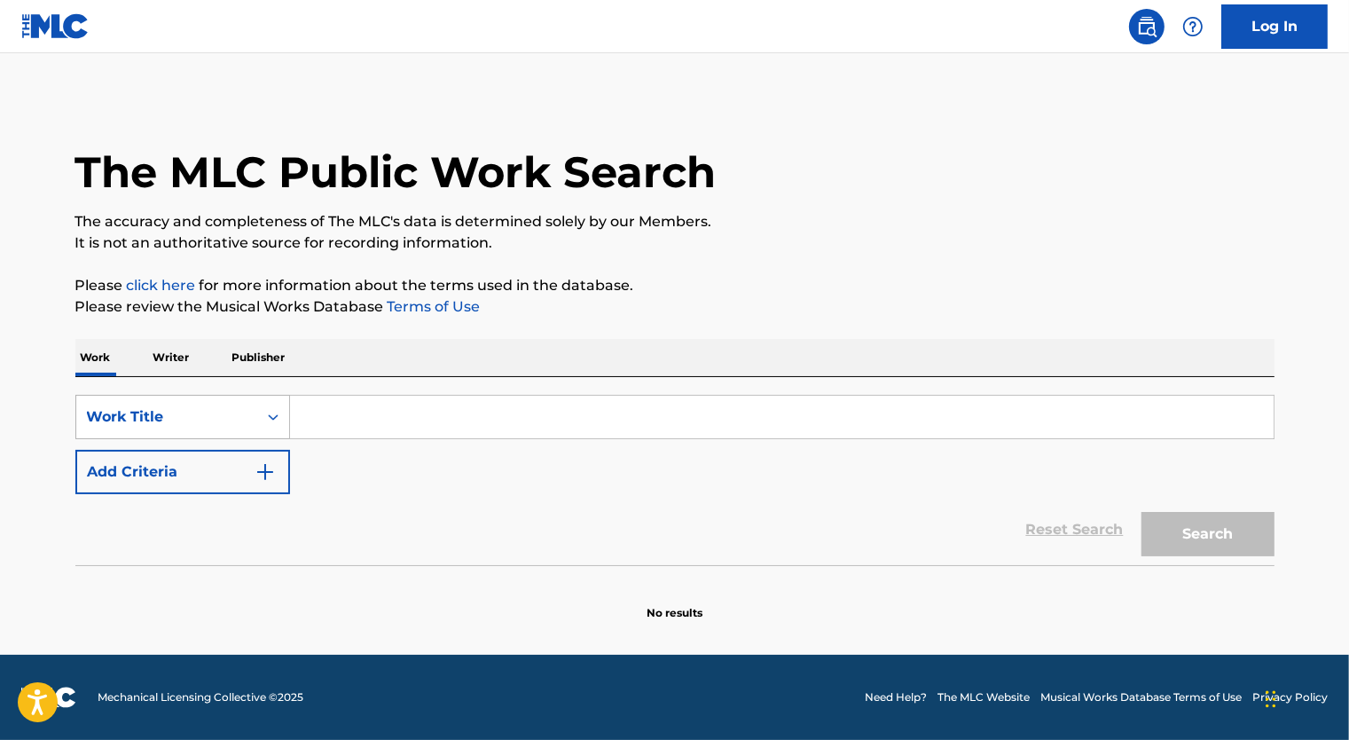
click at [263, 420] on div "Search Form" at bounding box center [273, 417] width 32 height 32
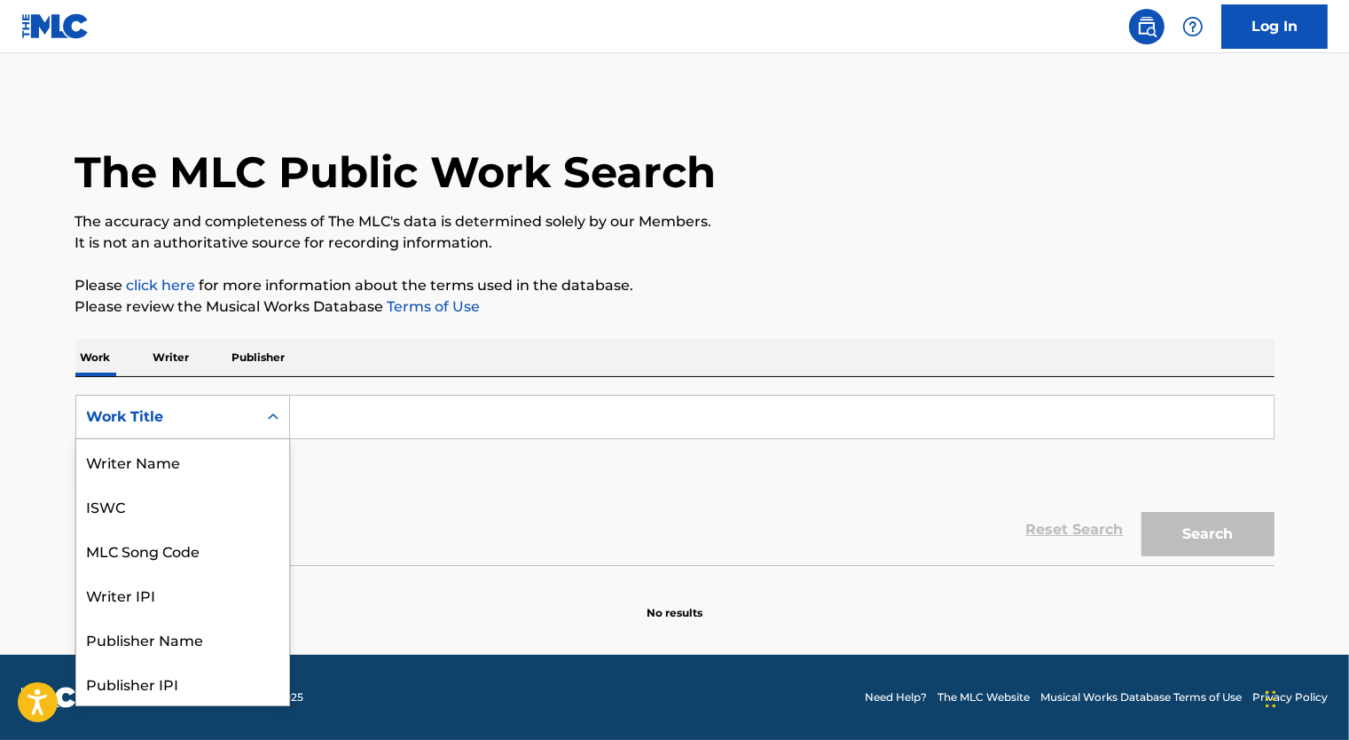
scroll to position [89, 0]
click at [189, 509] on div "Writer IPI" at bounding box center [182, 505] width 213 height 44
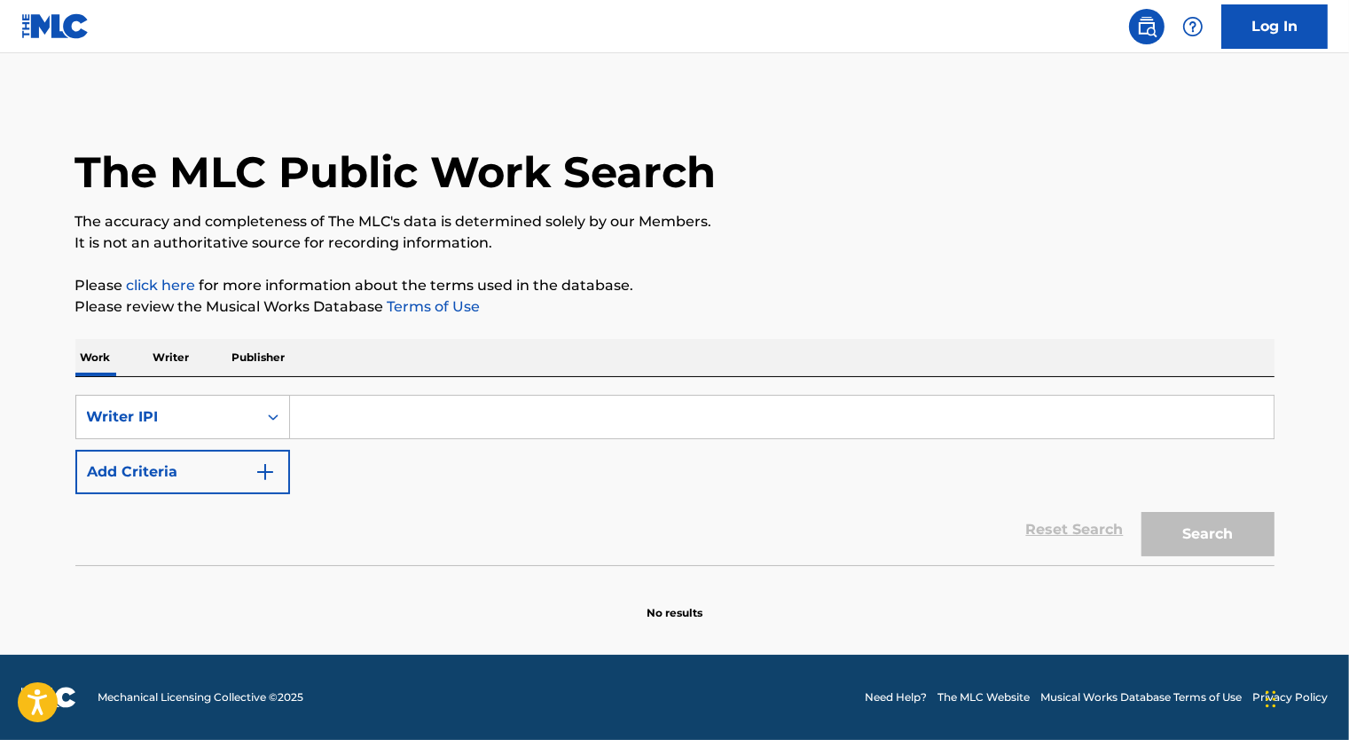
click at [236, 459] on button "Add Criteria" at bounding box center [182, 472] width 215 height 44
